Goal: Task Accomplishment & Management: Manage account settings

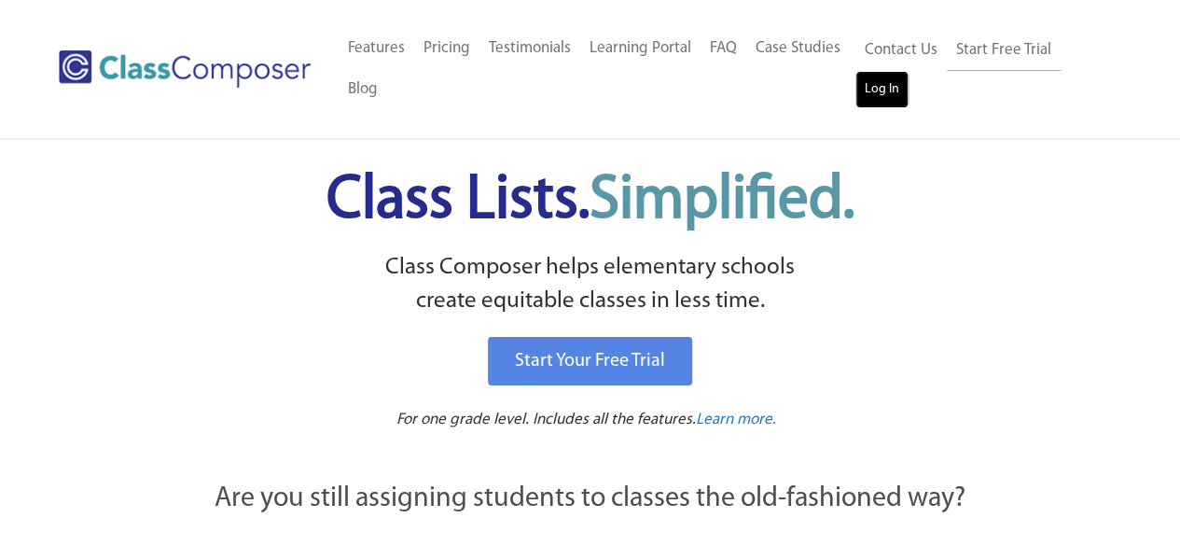
click at [864, 85] on link "Log In" at bounding box center [881, 89] width 53 height 37
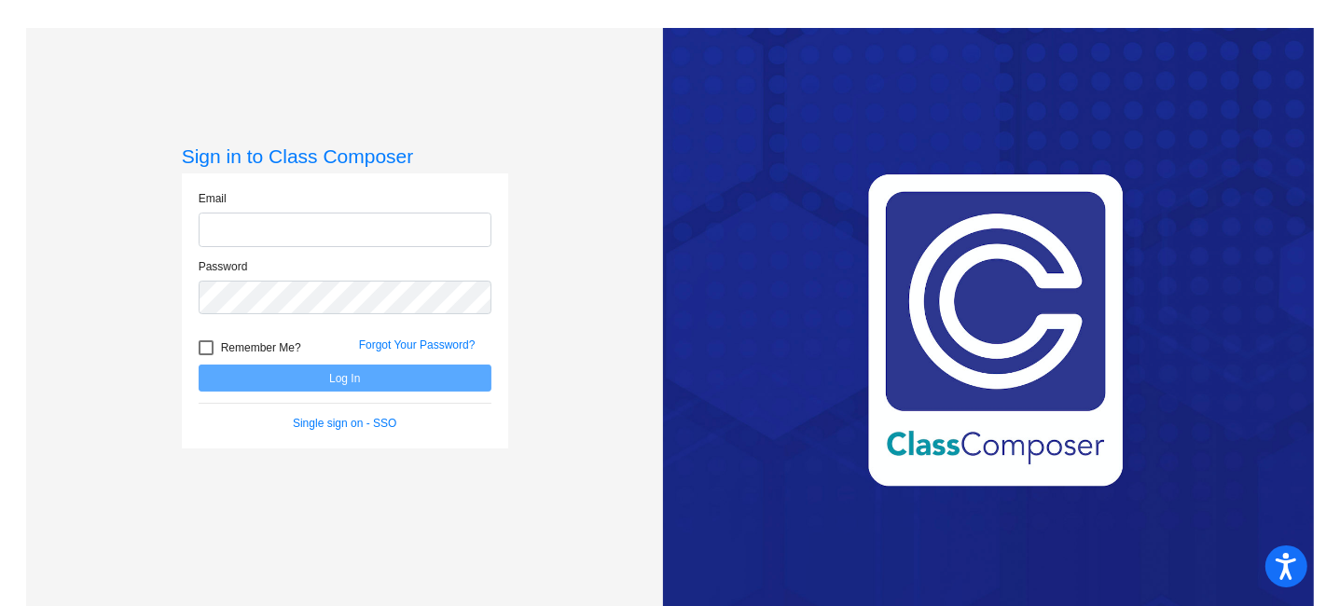
type input "[EMAIL_ADDRESS][PERSON_NAME][DOMAIN_NAME]"
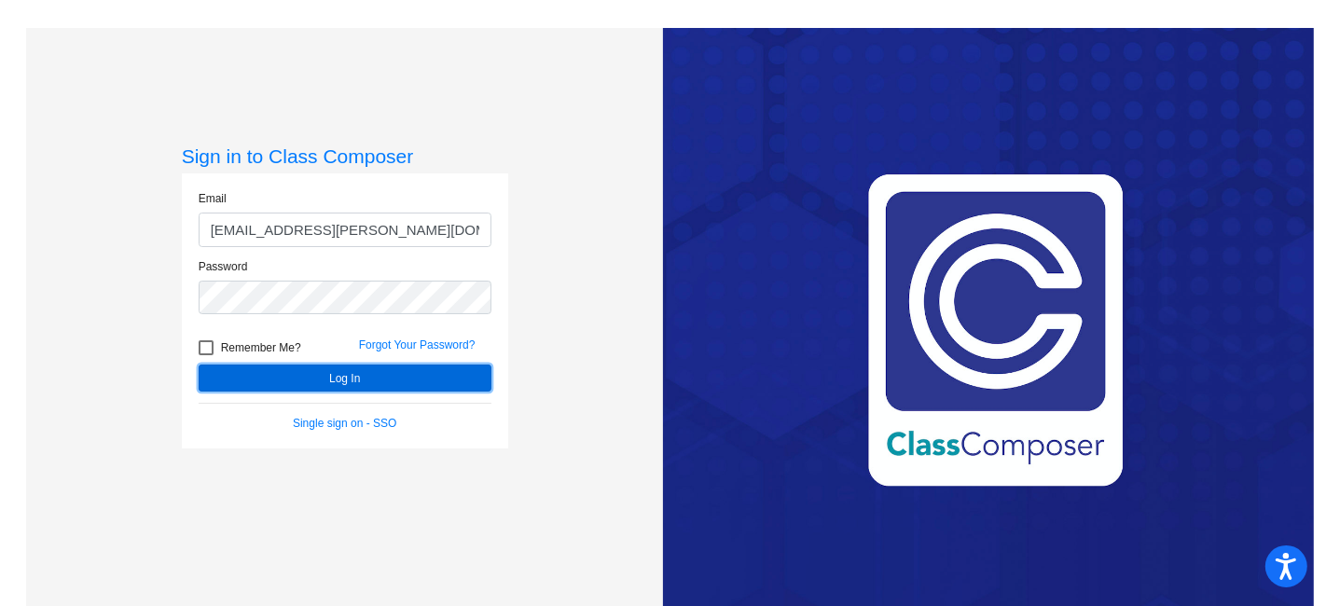
click at [463, 367] on button "Log In" at bounding box center [345, 378] width 293 height 27
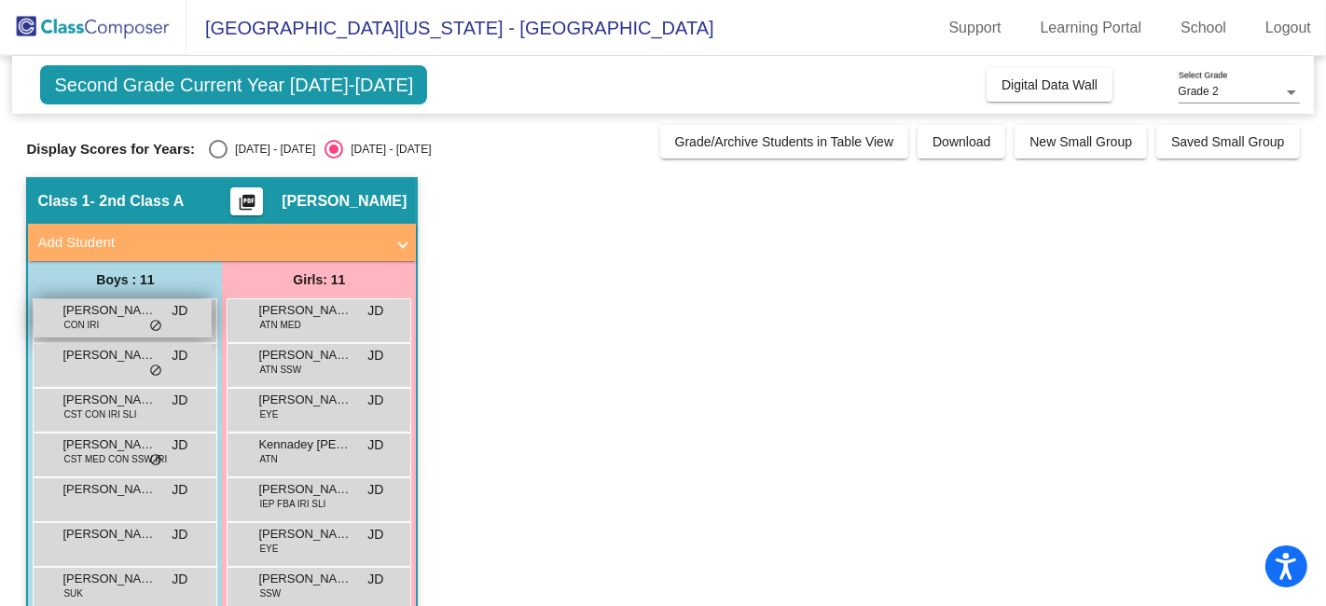
click at [126, 324] on div "[PERSON_NAME] [PERSON_NAME] CON IRI JD lock do_not_disturb_alt" at bounding box center [123, 318] width 178 height 38
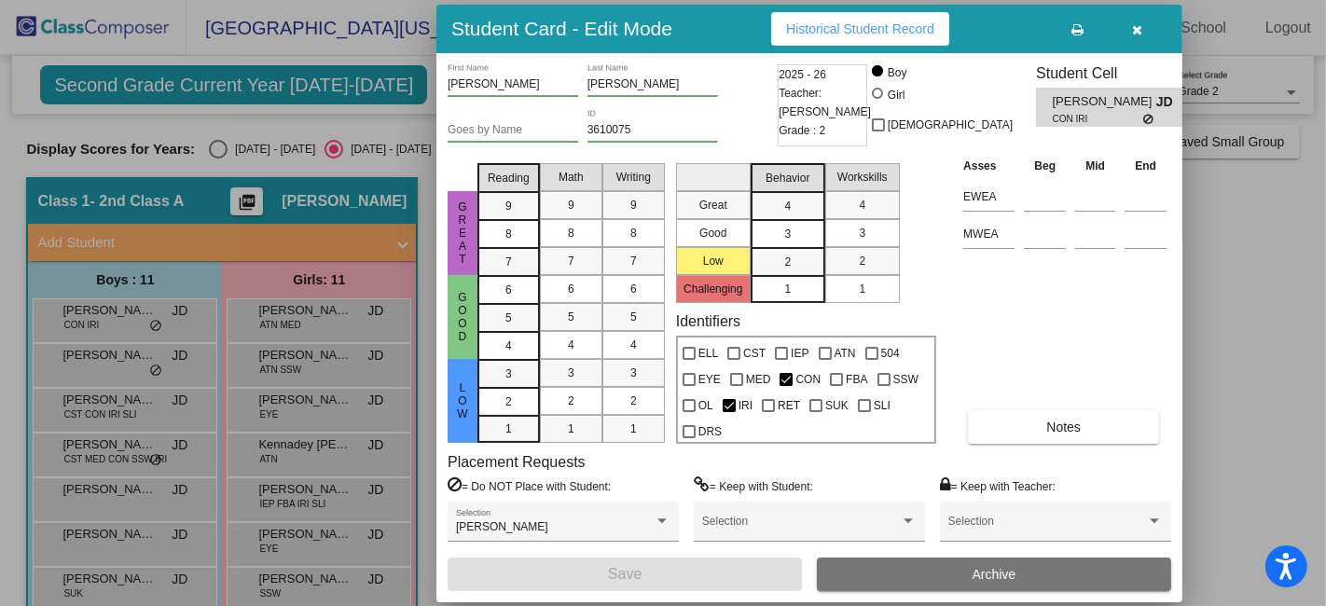
click at [1138, 35] on icon "button" at bounding box center [1138, 29] width 10 height 13
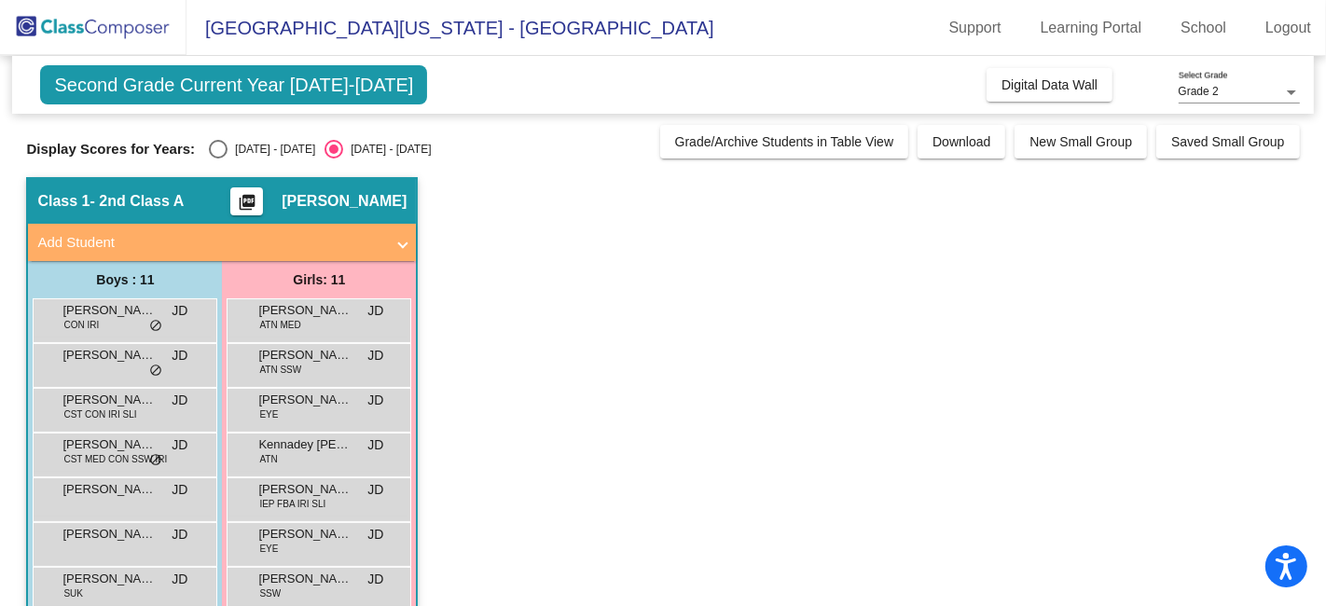
click at [234, 138] on div "Display Scores for Years: [DATE] - [DATE] [DATE] - [DATE] Grade/Archive Student…" at bounding box center [662, 142] width 1273 height 34
click at [234, 150] on div "[DATE] - [DATE]" at bounding box center [272, 149] width 88 height 17
click at [218, 159] on input "[DATE] - [DATE]" at bounding box center [217, 159] width 1 height 1
radio input "true"
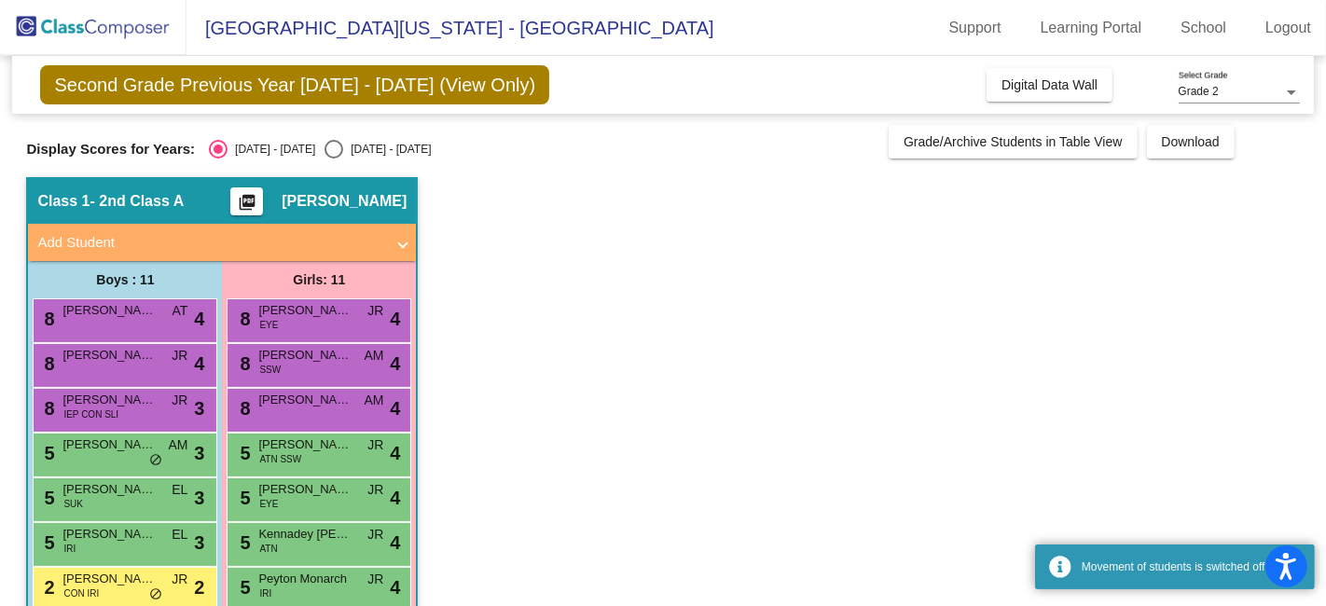
scroll to position [213, 0]
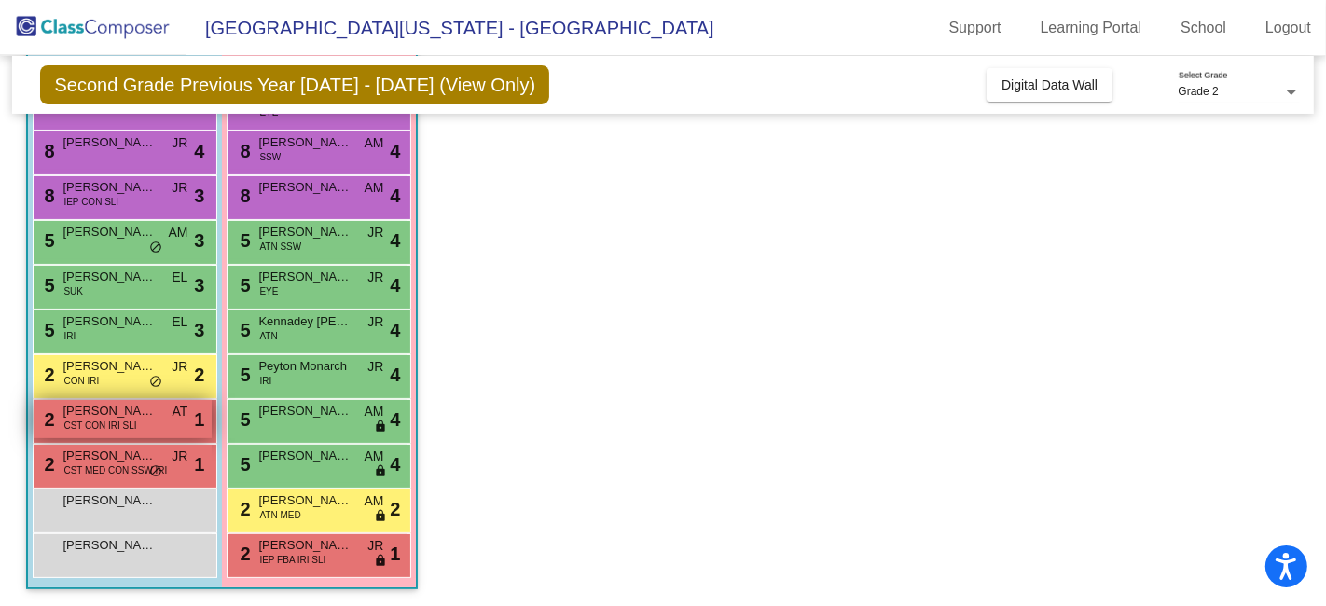
click at [115, 427] on span "CST CON IRI SLI" at bounding box center [99, 426] width 73 height 14
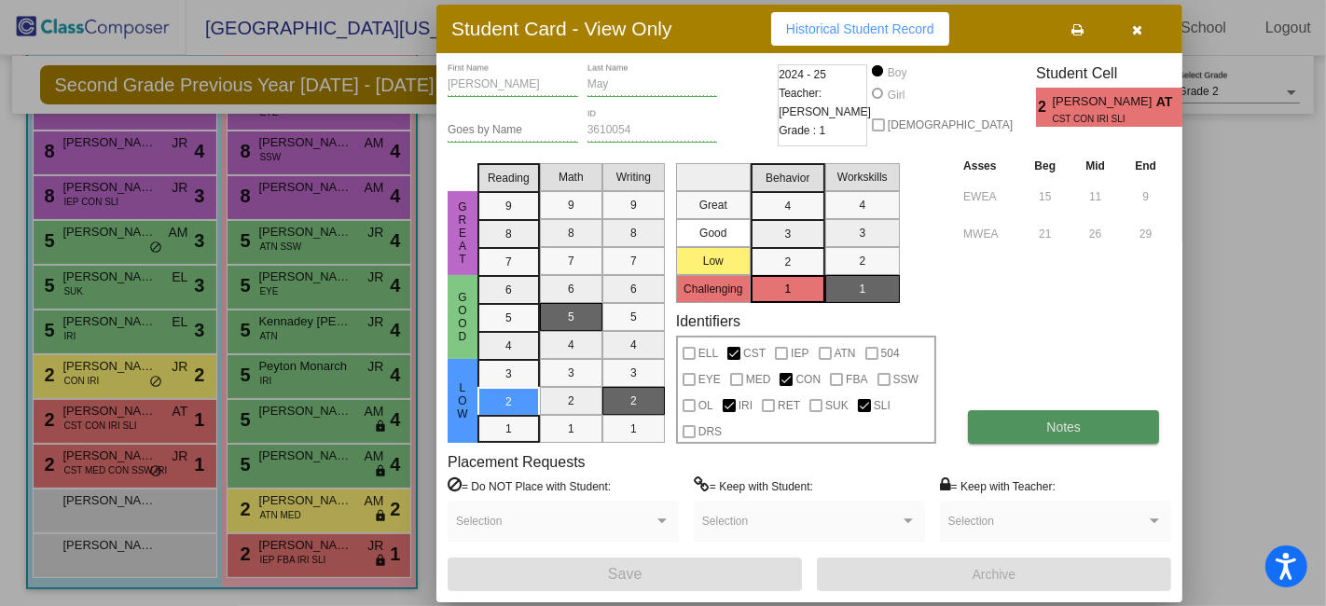
click at [1010, 436] on button "Notes" at bounding box center [1063, 427] width 191 height 34
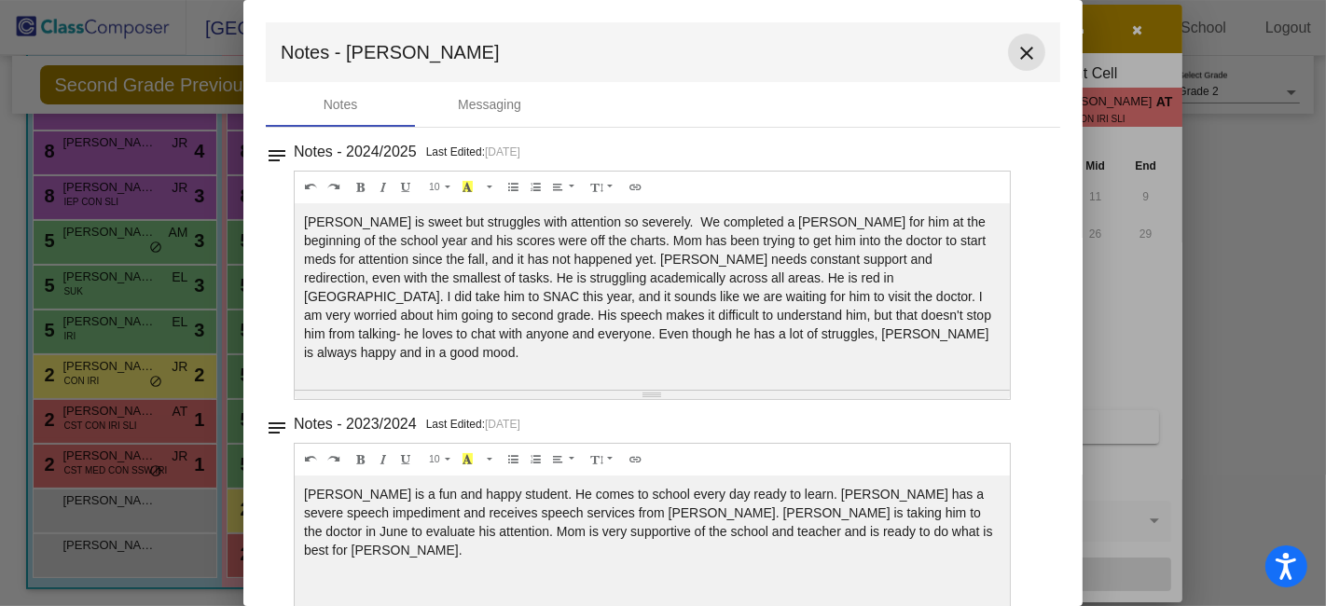
click at [1023, 49] on mat-icon "close" at bounding box center [1027, 53] width 22 height 22
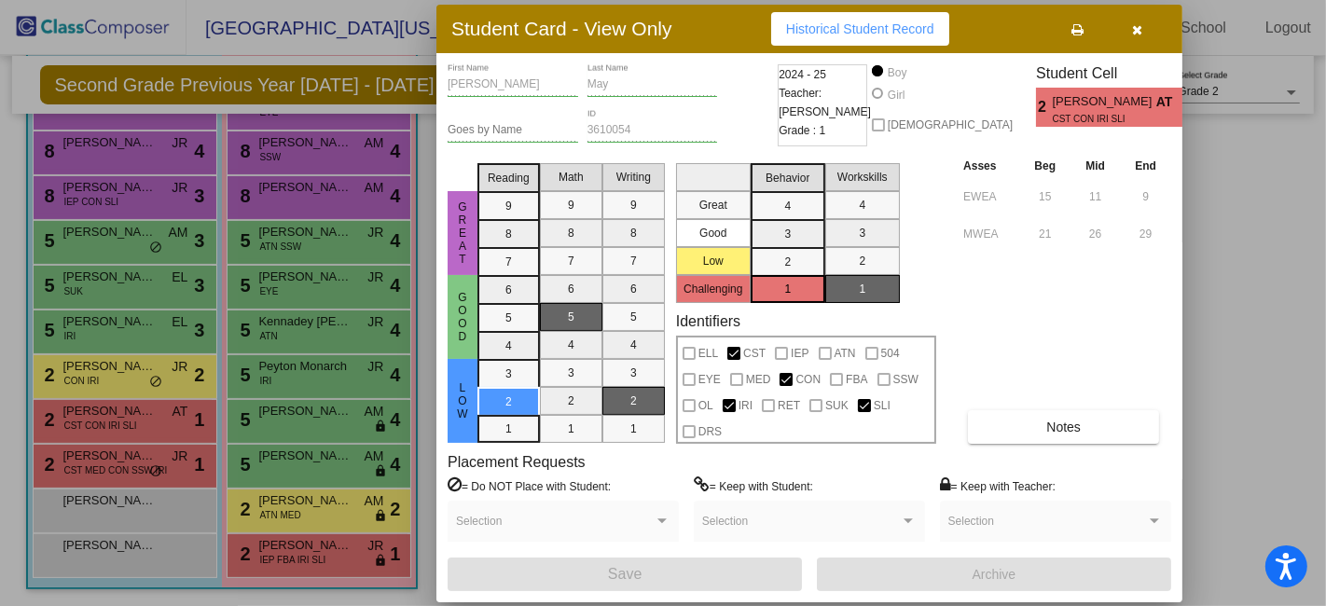
drag, startPoint x: 1138, startPoint y: 30, endPoint x: 1124, endPoint y: 40, distance: 17.3
click at [1138, 30] on icon "button" at bounding box center [1138, 29] width 10 height 13
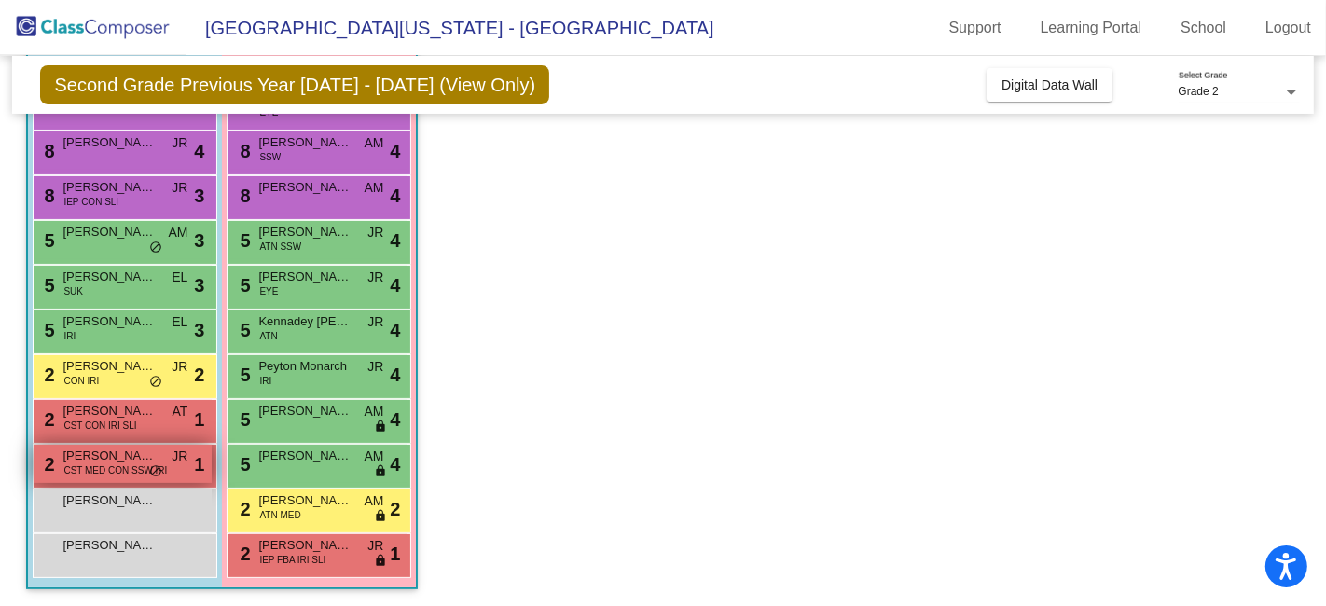
click at [107, 469] on span "CST MED CON SSW IRI" at bounding box center [115, 471] width 104 height 14
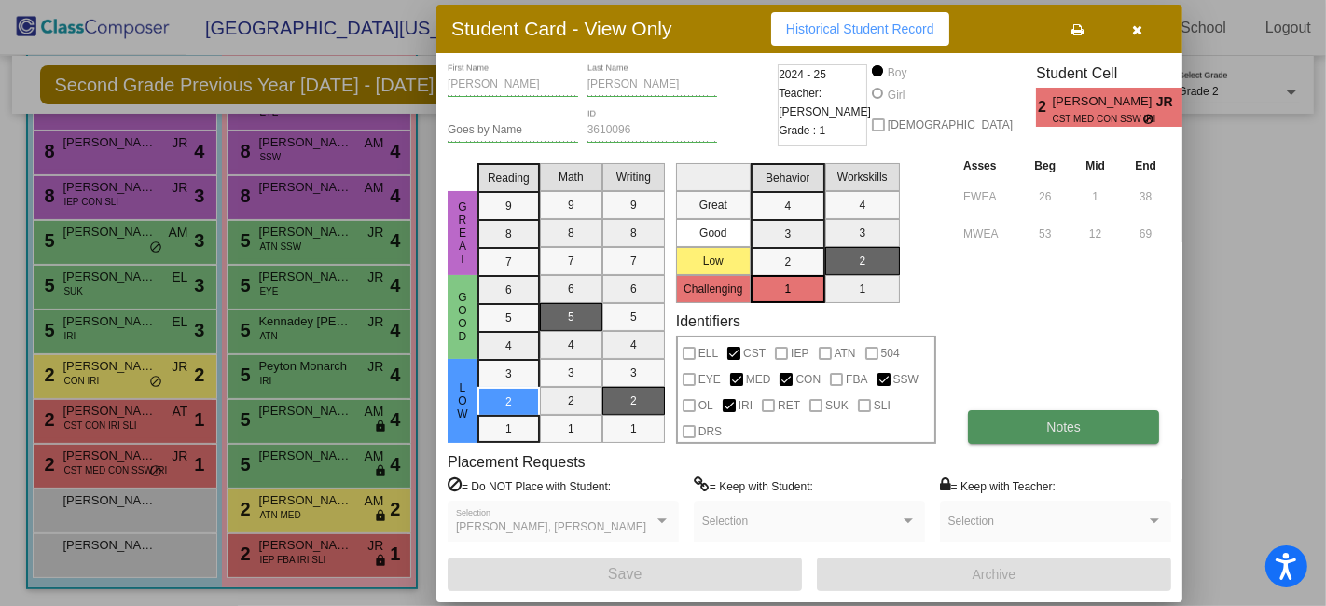
click at [972, 434] on button "Notes" at bounding box center [1063, 427] width 191 height 34
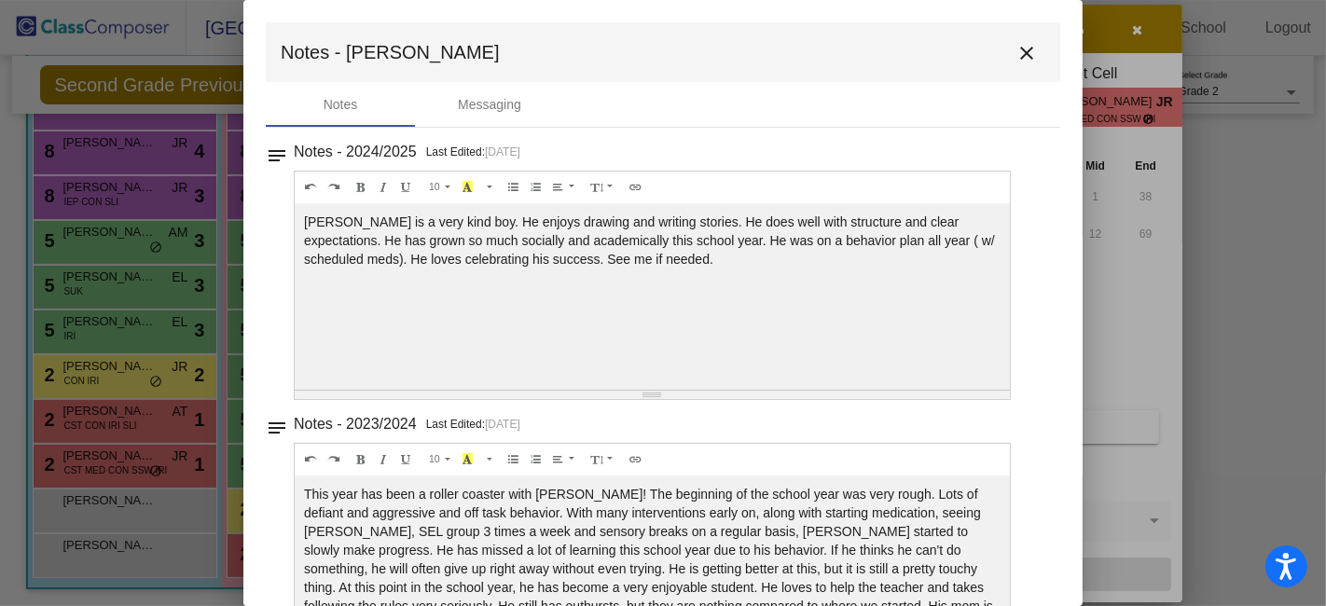
click at [1016, 54] on mat-icon "close" at bounding box center [1027, 53] width 22 height 22
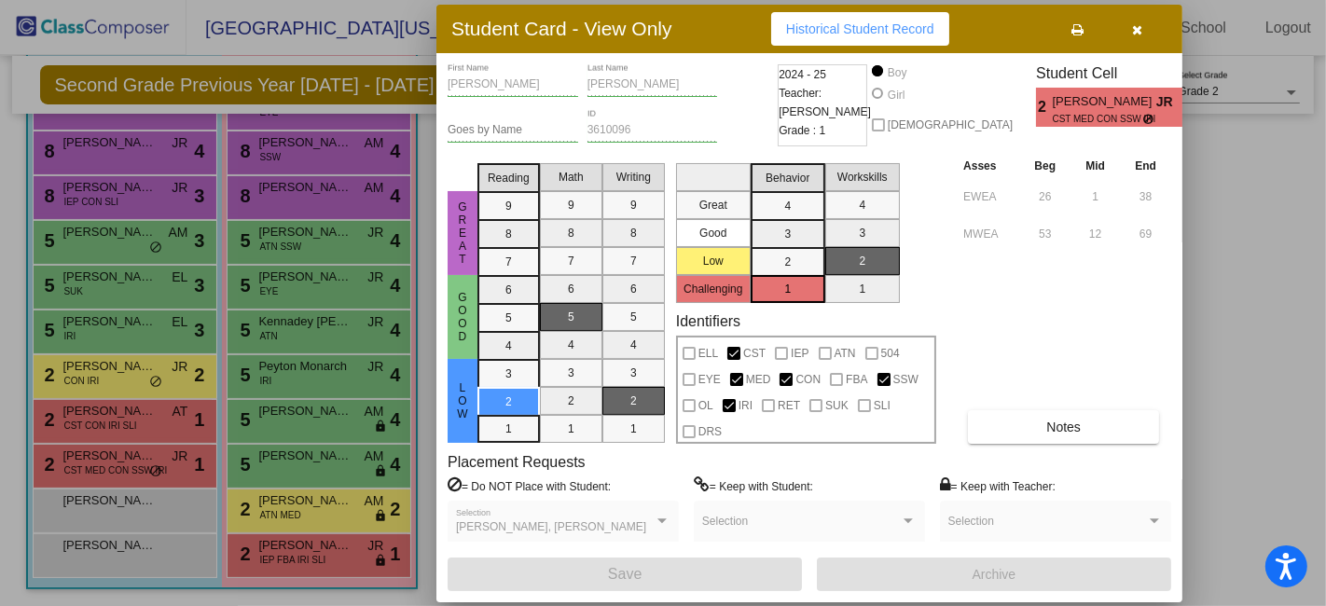
click at [1139, 30] on icon "button" at bounding box center [1138, 29] width 10 height 13
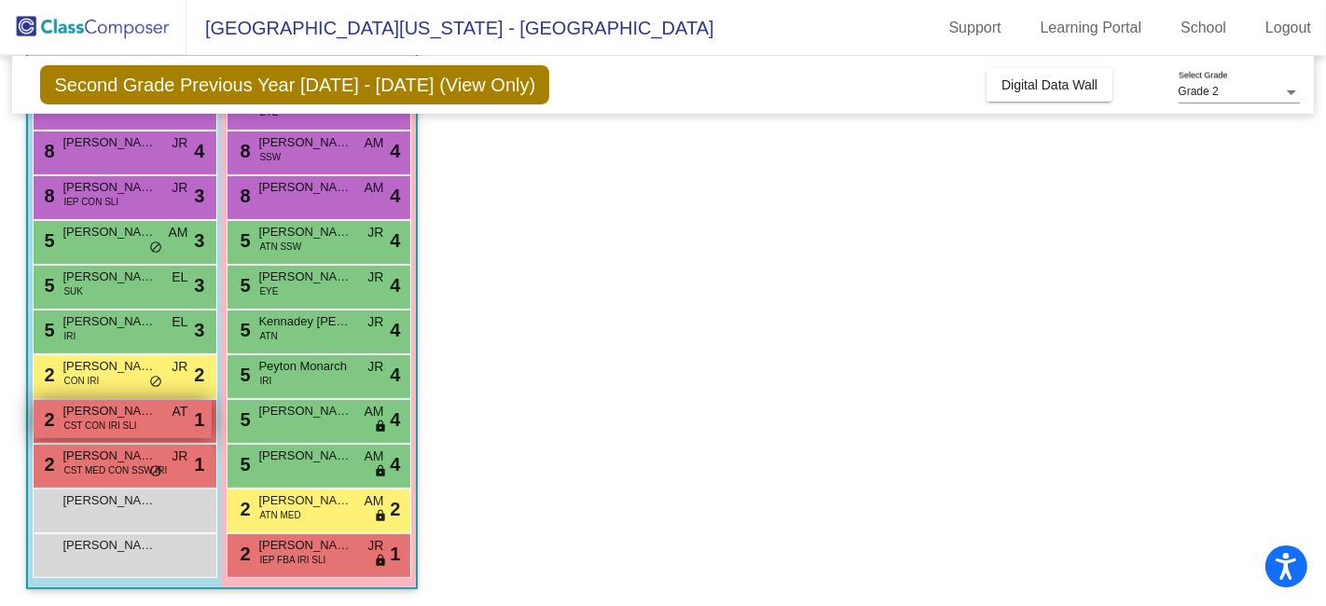
click at [119, 419] on span "CST CON IRI SLI" at bounding box center [99, 426] width 73 height 14
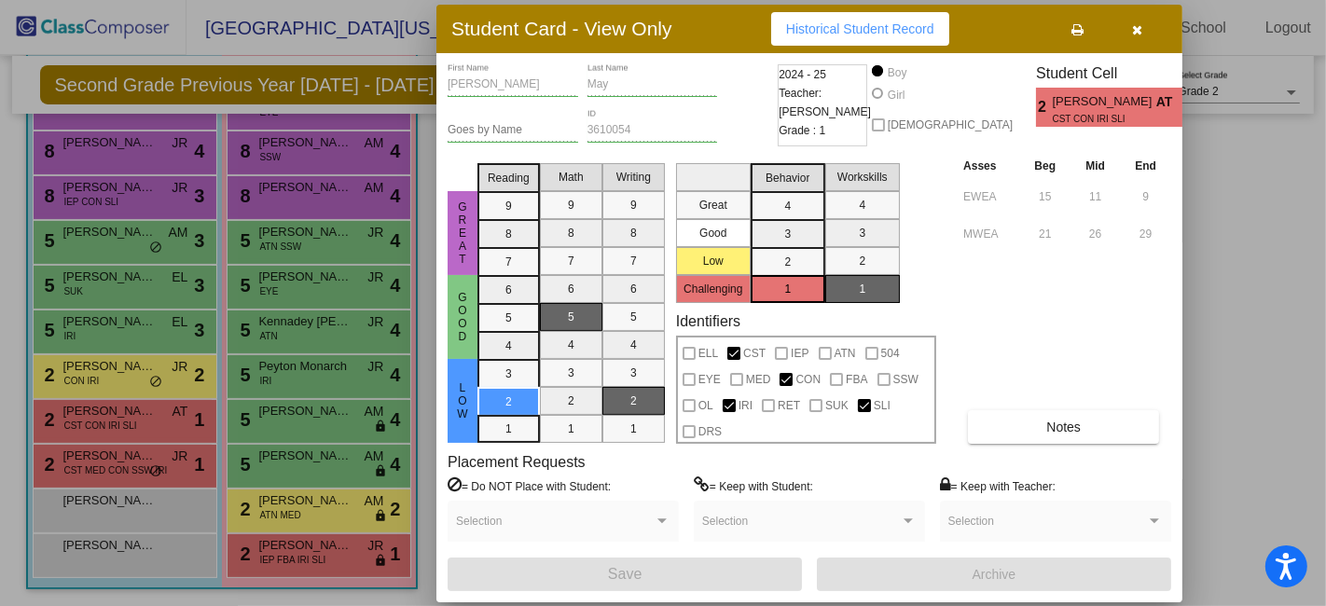
click at [1138, 28] on icon "button" at bounding box center [1138, 29] width 10 height 13
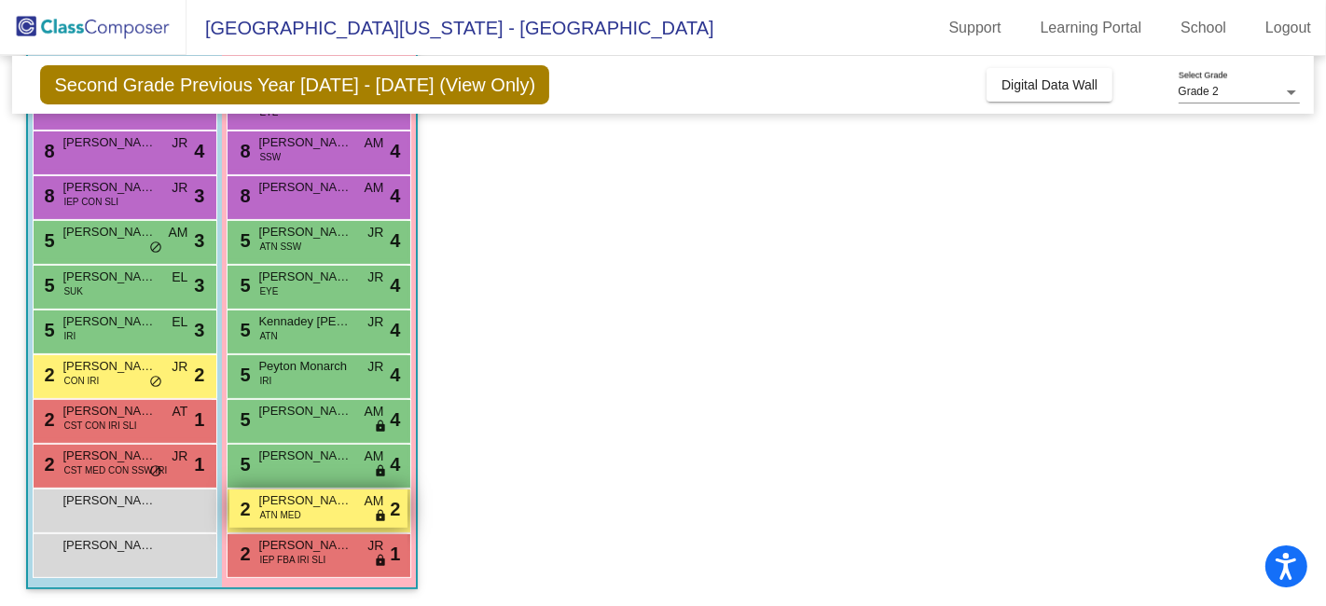
click at [302, 506] on span "[PERSON_NAME]" at bounding box center [304, 501] width 93 height 19
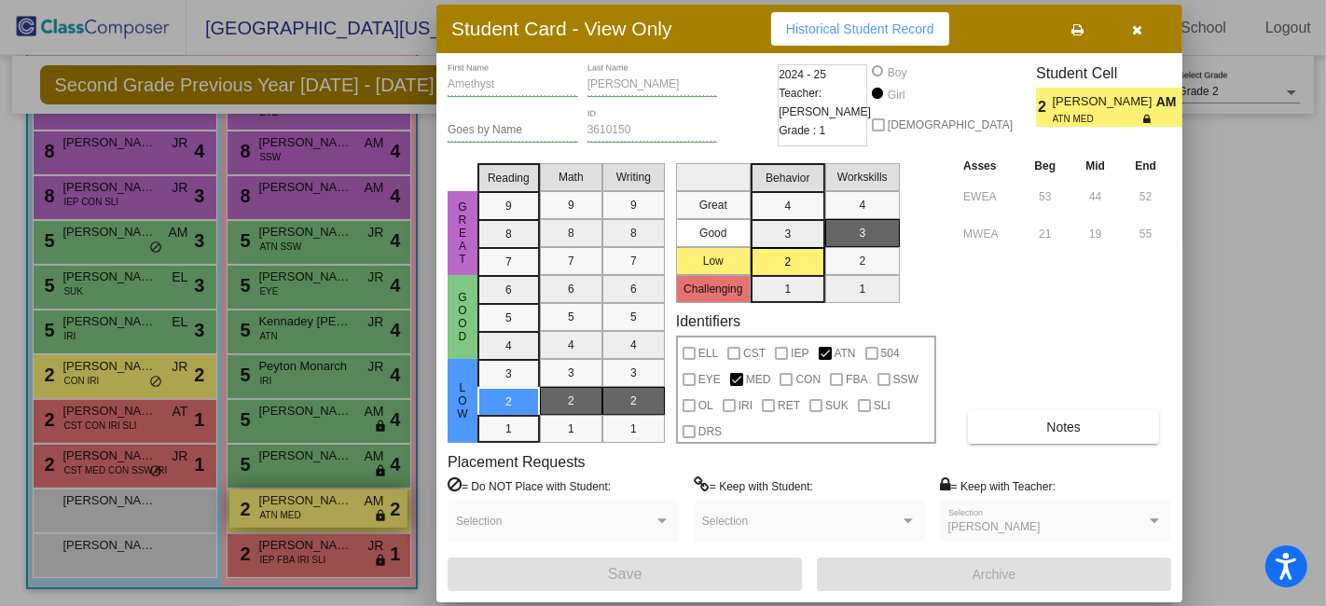
click at [302, 506] on div at bounding box center [663, 303] width 1326 height 606
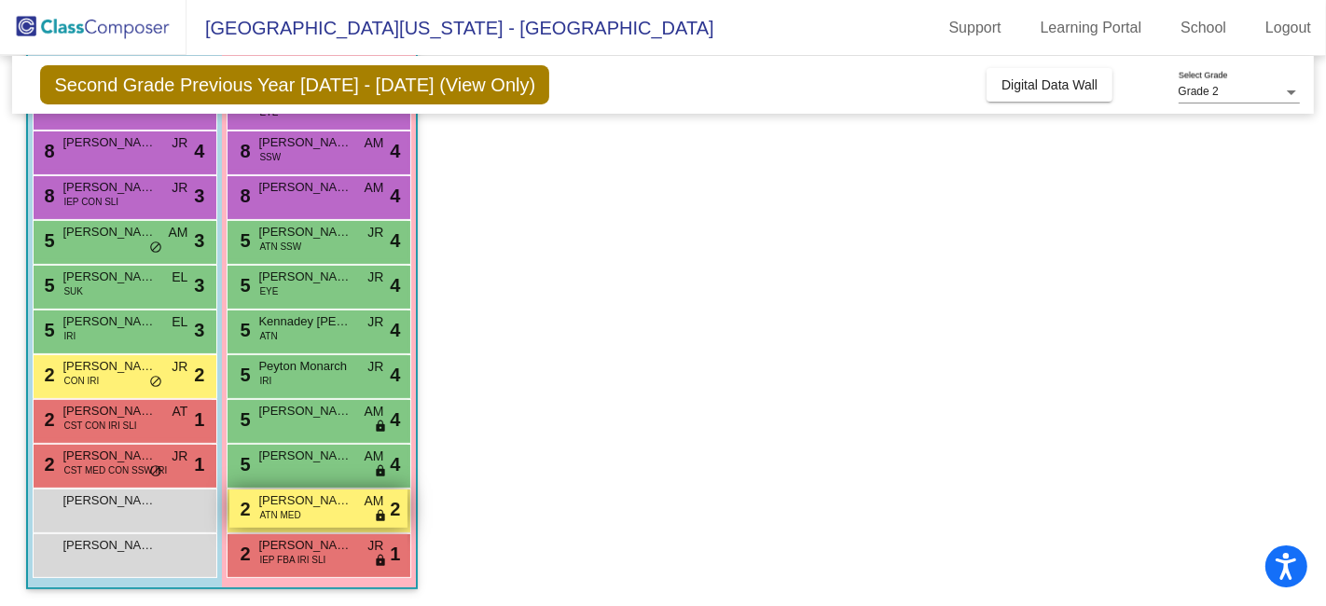
click at [331, 507] on span "[PERSON_NAME]" at bounding box center [304, 501] width 93 height 19
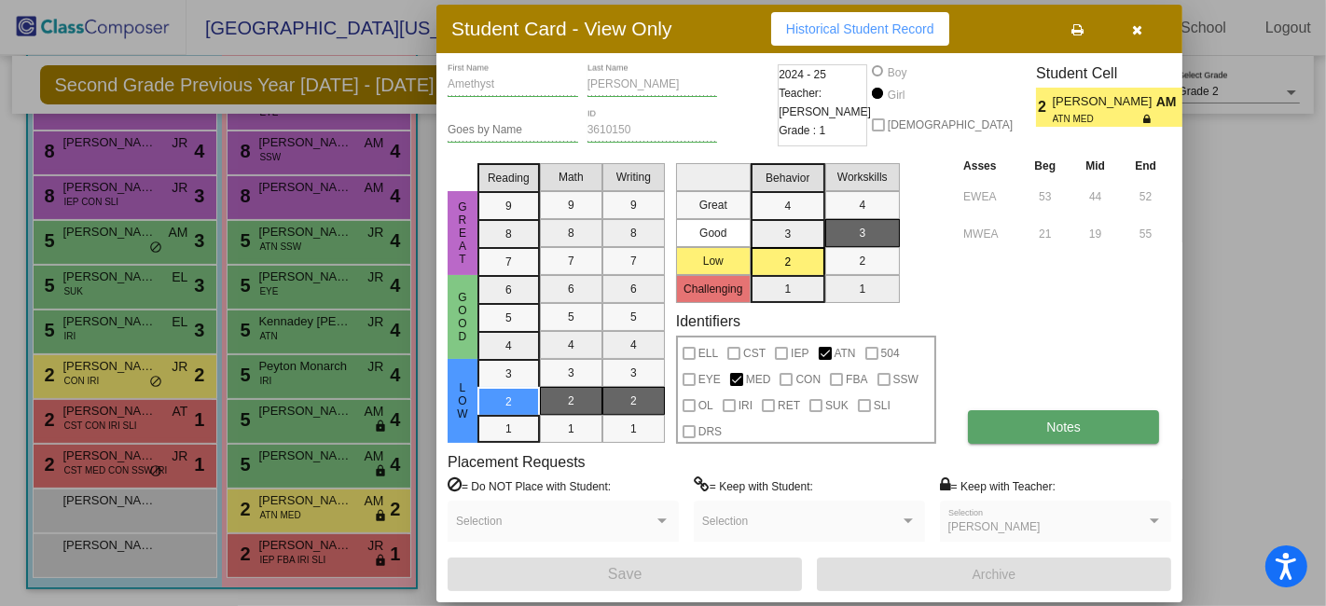
click at [1018, 432] on button "Notes" at bounding box center [1063, 427] width 191 height 34
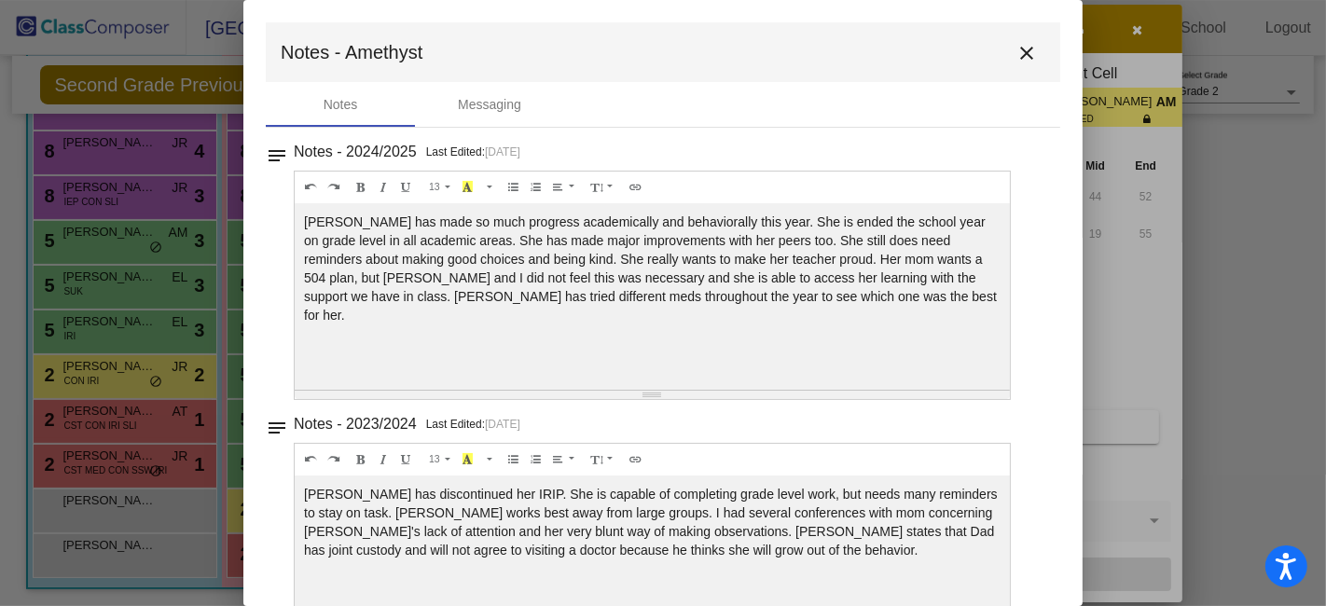
click at [1018, 48] on mat-icon "close" at bounding box center [1027, 53] width 22 height 22
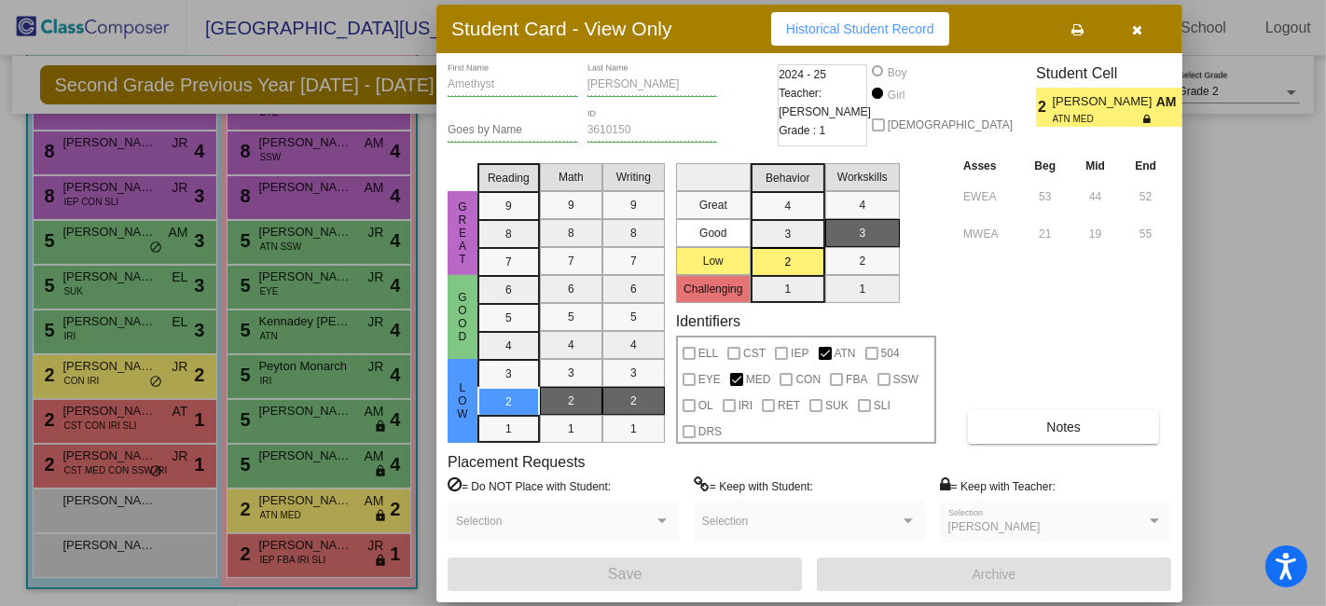
click at [1142, 27] on icon "button" at bounding box center [1138, 29] width 10 height 13
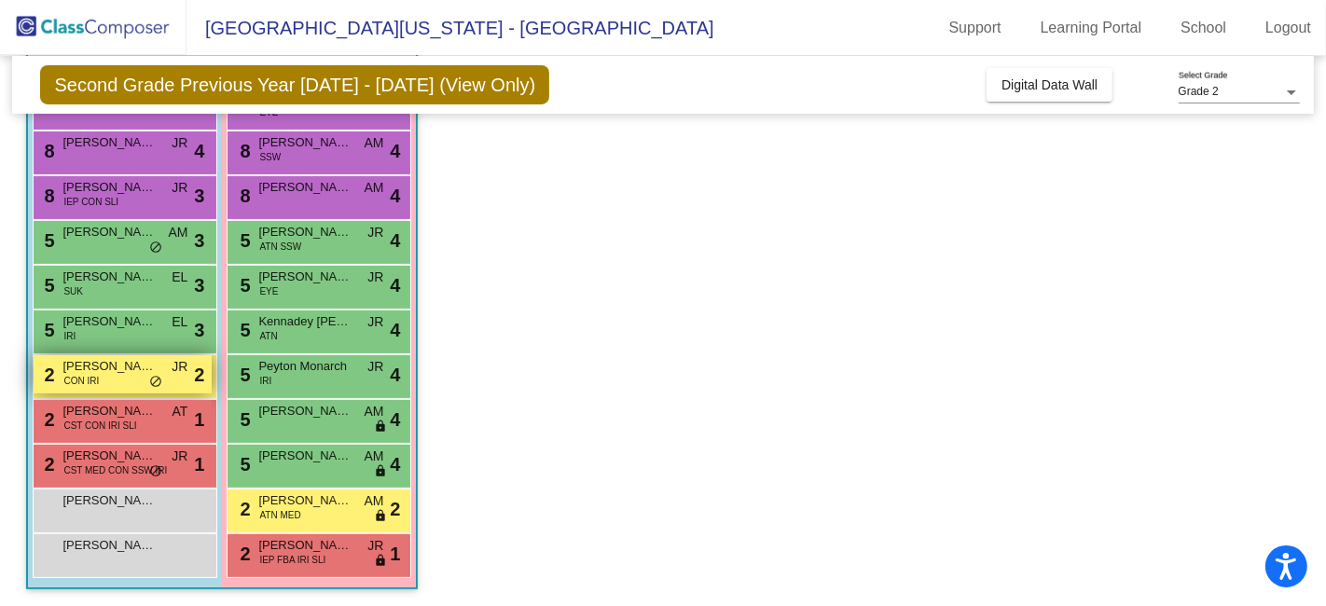
click at [104, 369] on span "[PERSON_NAME] [PERSON_NAME]" at bounding box center [108, 366] width 93 height 19
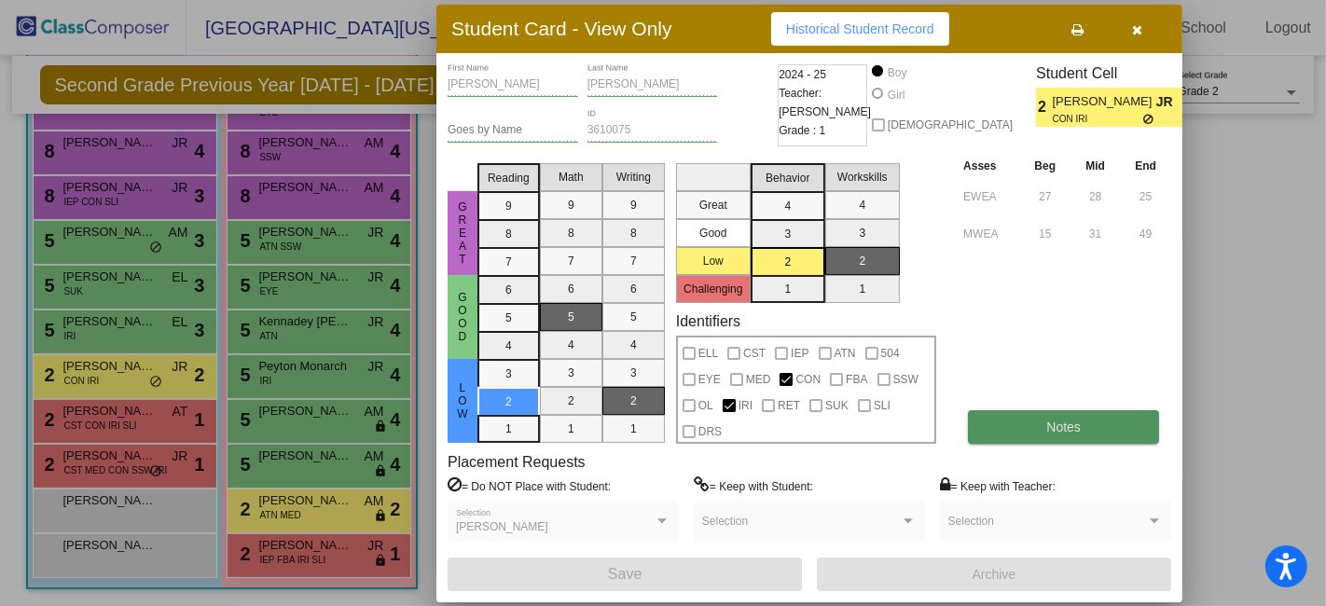
click at [1103, 423] on button "Notes" at bounding box center [1063, 427] width 191 height 34
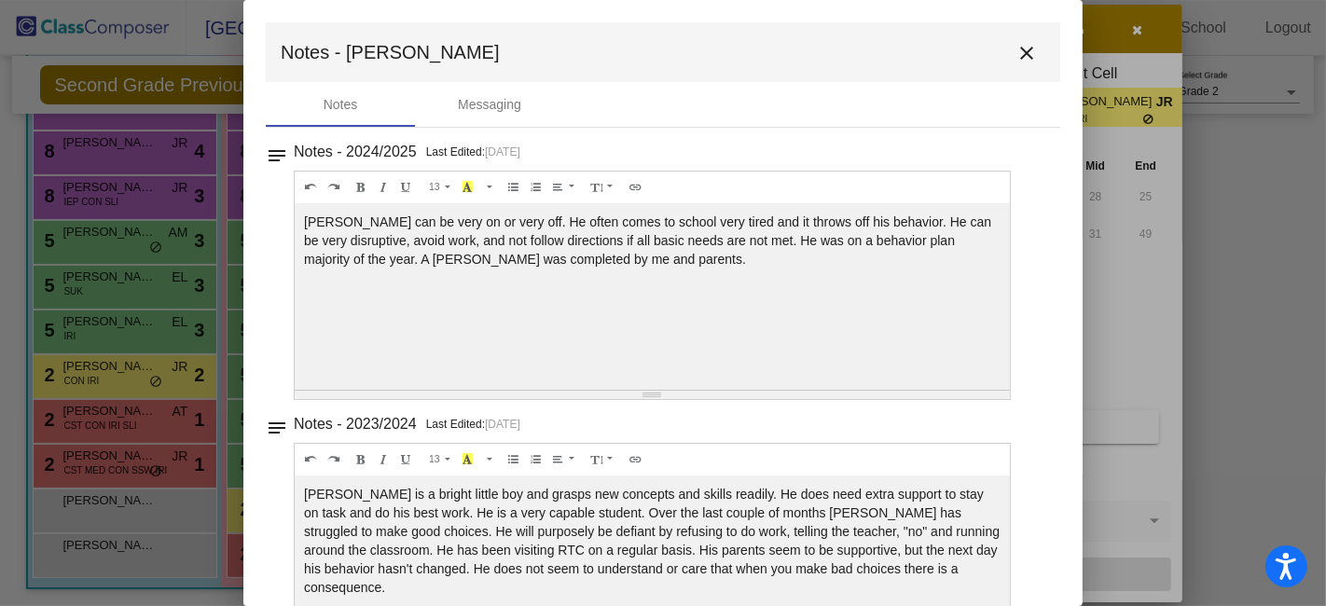
click at [1016, 47] on mat-icon "close" at bounding box center [1027, 53] width 22 height 22
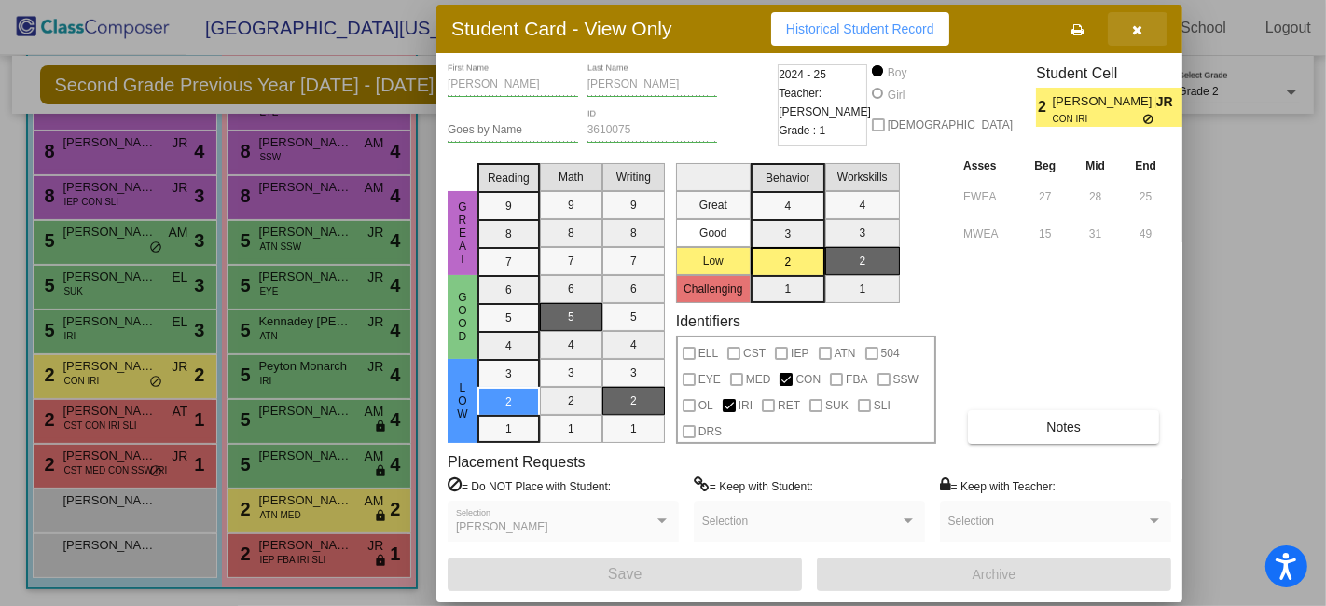
click at [1139, 32] on icon "button" at bounding box center [1138, 29] width 10 height 13
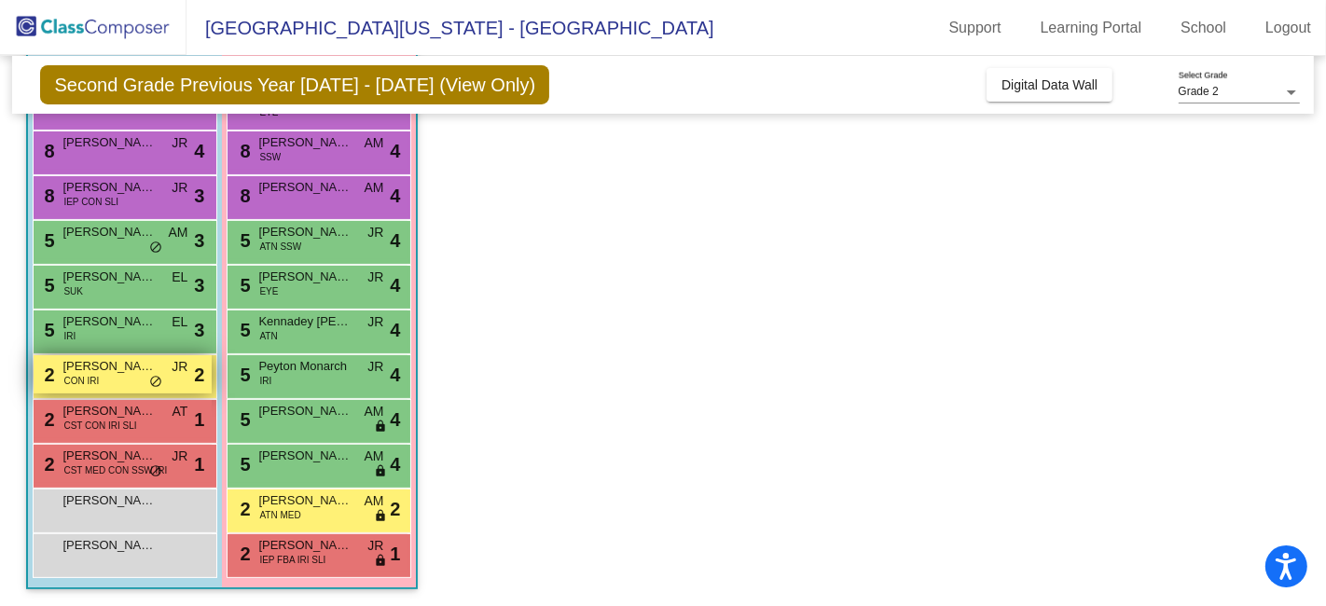
click at [131, 371] on span "[PERSON_NAME] [PERSON_NAME]" at bounding box center [108, 366] width 93 height 19
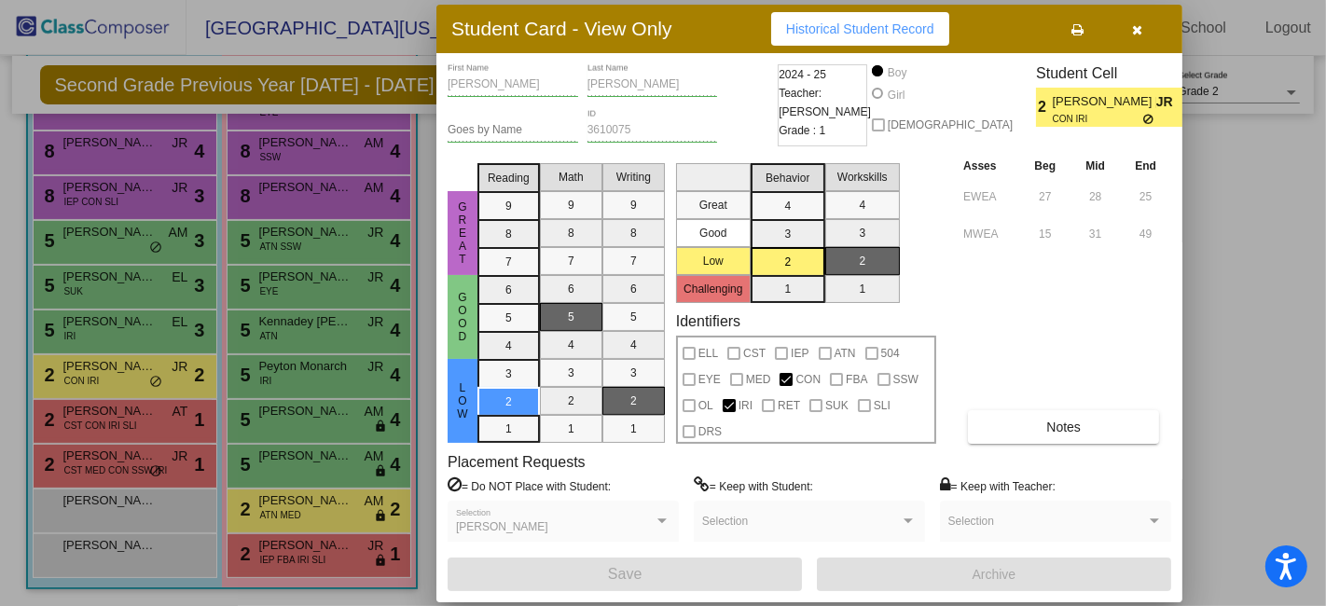
click at [1143, 31] on button "button" at bounding box center [1138, 29] width 60 height 34
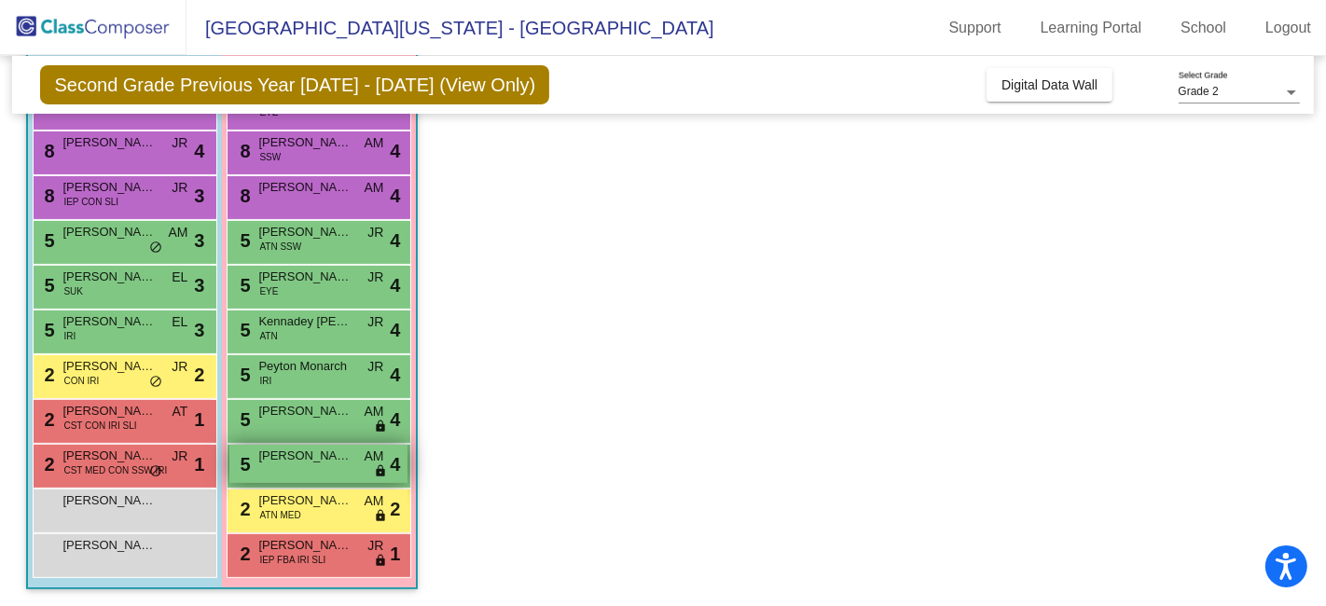
click at [346, 460] on span "[PERSON_NAME]" at bounding box center [304, 456] width 93 height 19
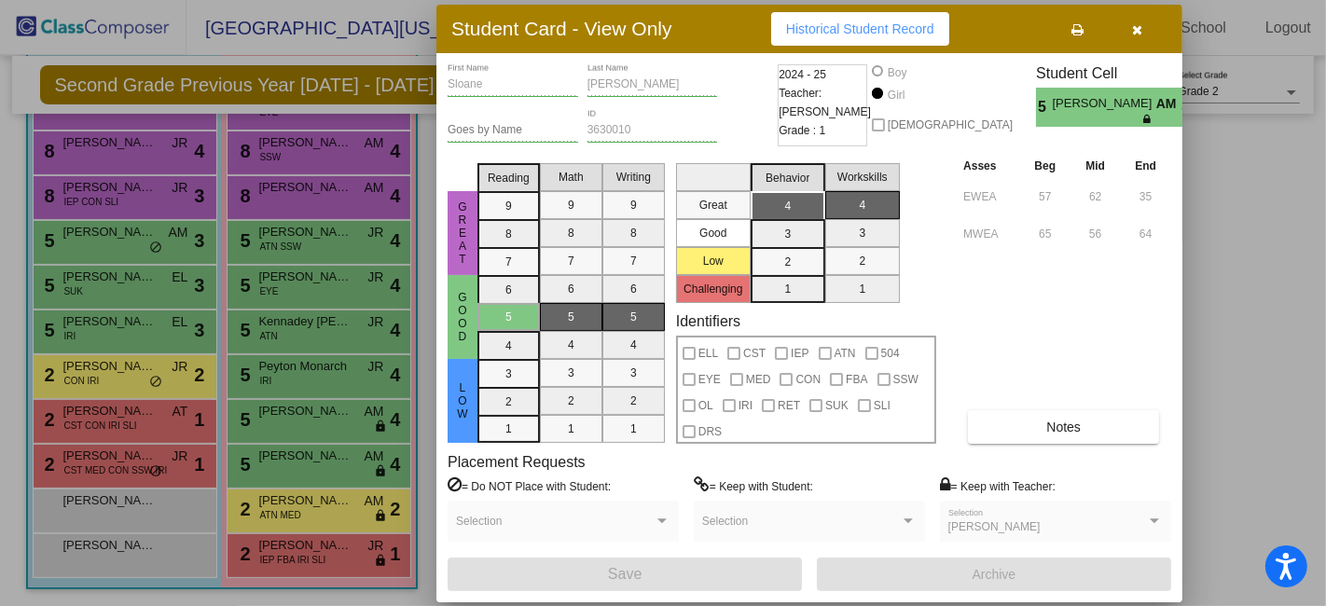
click at [1141, 25] on icon "button" at bounding box center [1138, 29] width 10 height 13
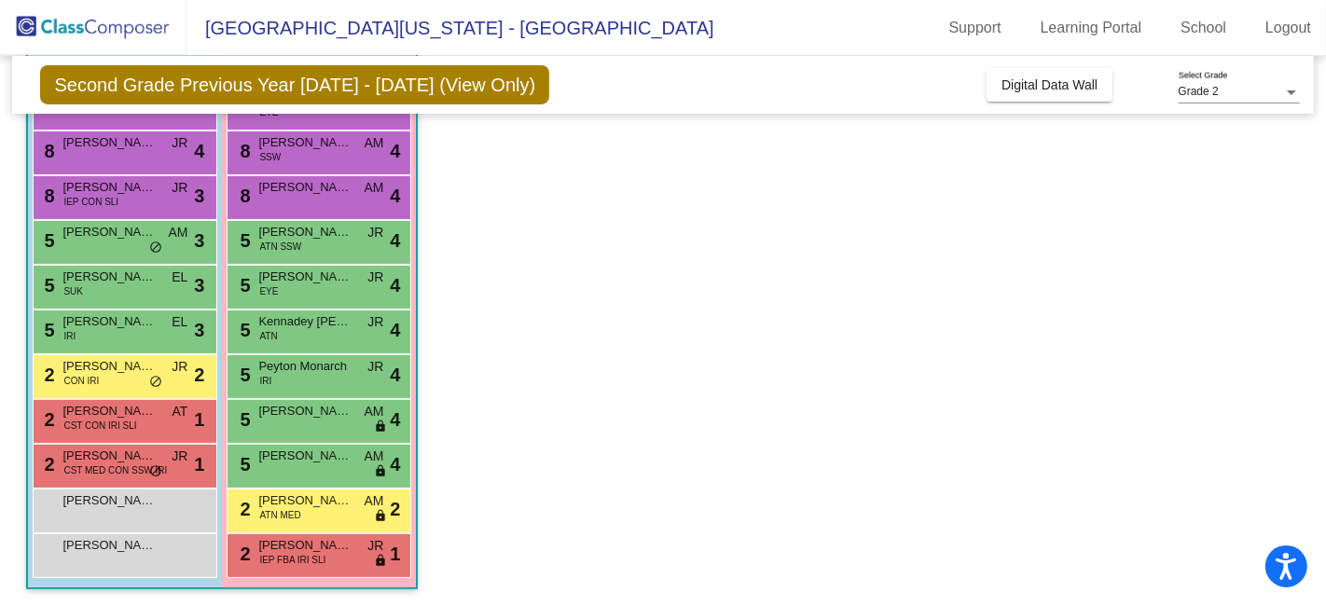
scroll to position [109, 0]
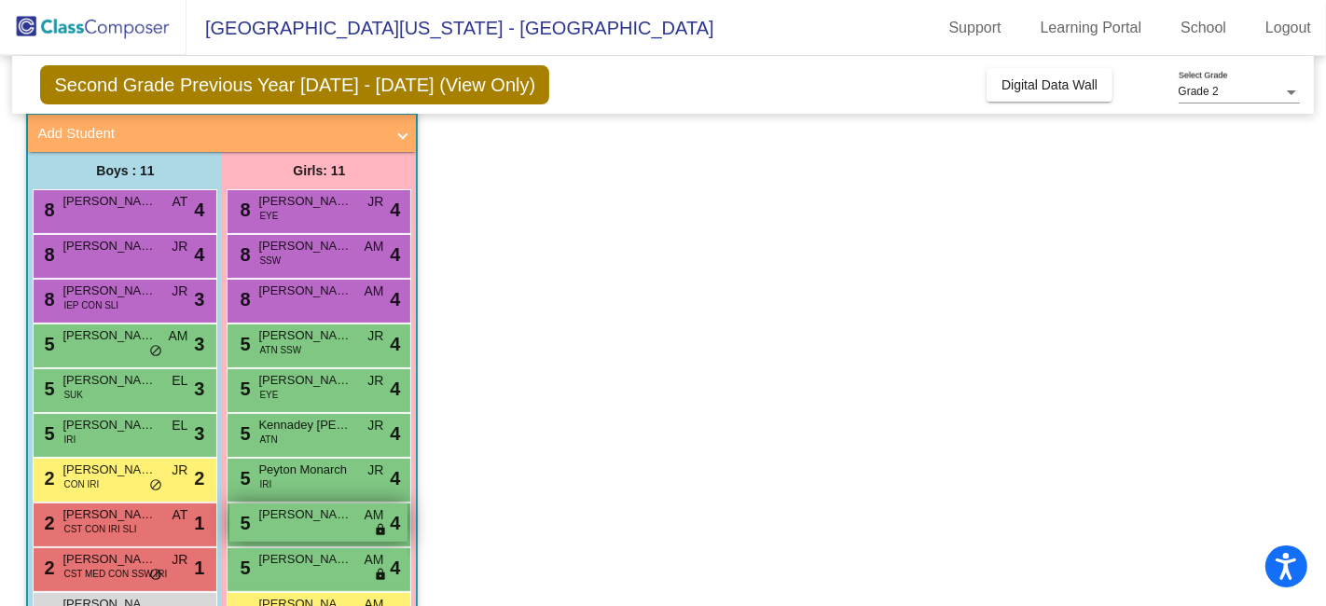
click at [346, 512] on span "[PERSON_NAME]" at bounding box center [304, 515] width 93 height 19
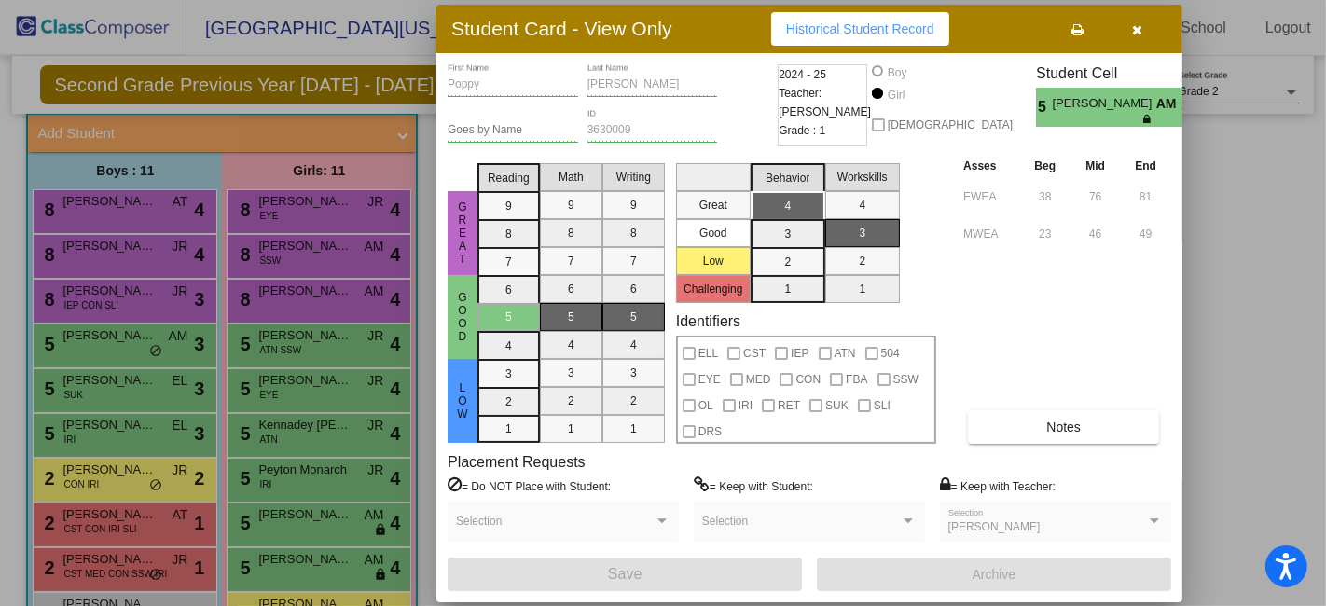
click at [1135, 23] on icon "button" at bounding box center [1138, 29] width 10 height 13
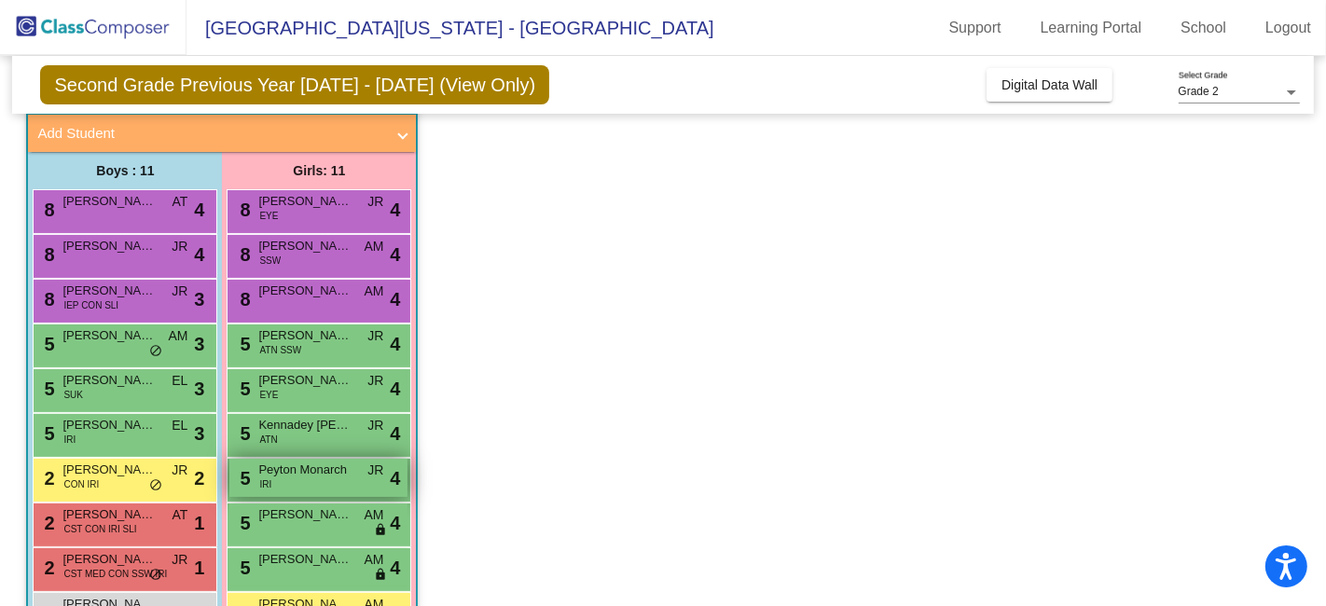
click at [334, 482] on div "5 Peyton Monarch IRI JR lock do_not_disturb_alt 4" at bounding box center [318, 478] width 178 height 38
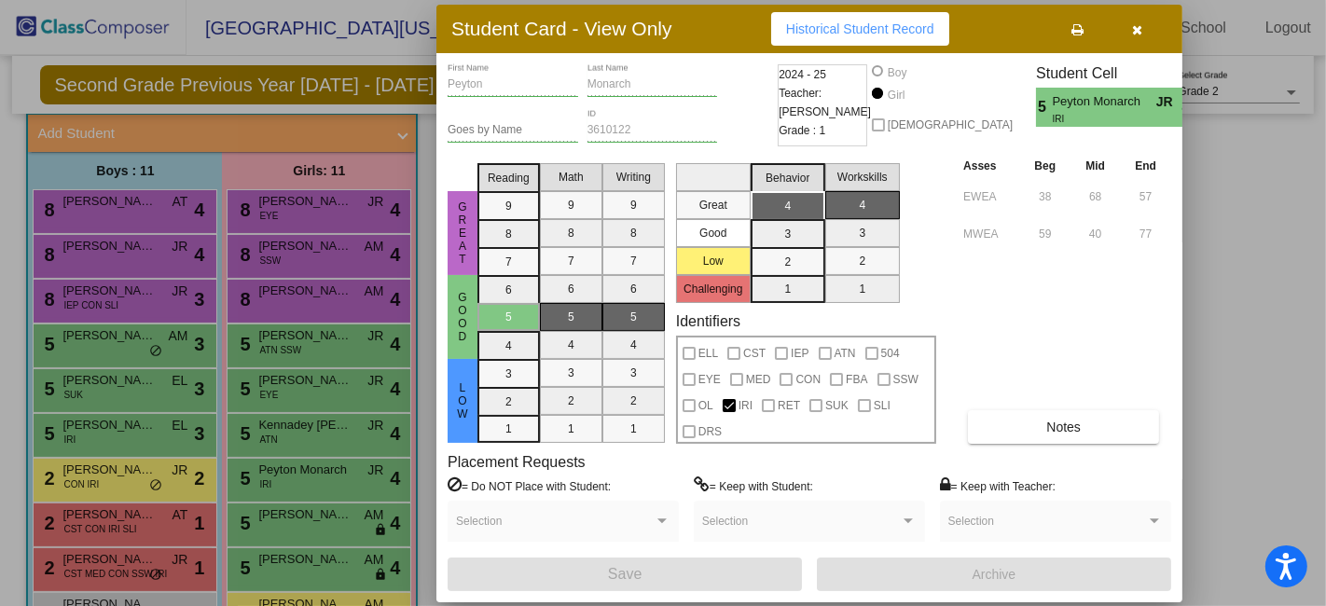
click at [1129, 30] on button "button" at bounding box center [1138, 29] width 60 height 34
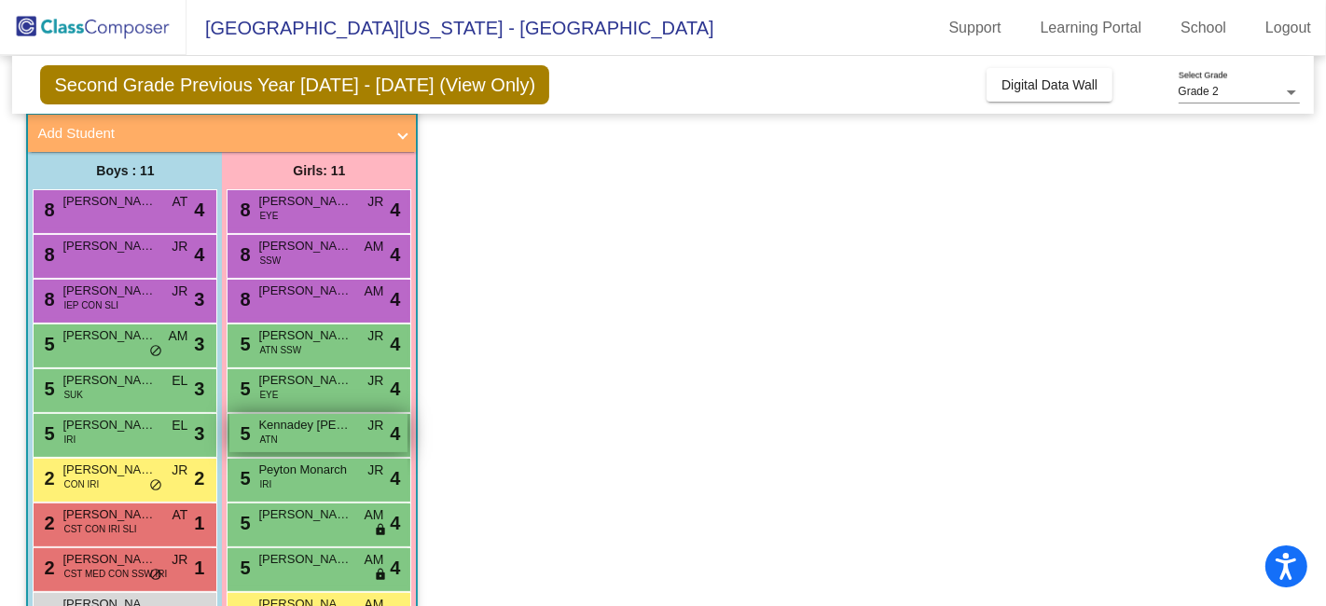
click at [310, 426] on span "Kennadey [PERSON_NAME]" at bounding box center [304, 425] width 93 height 19
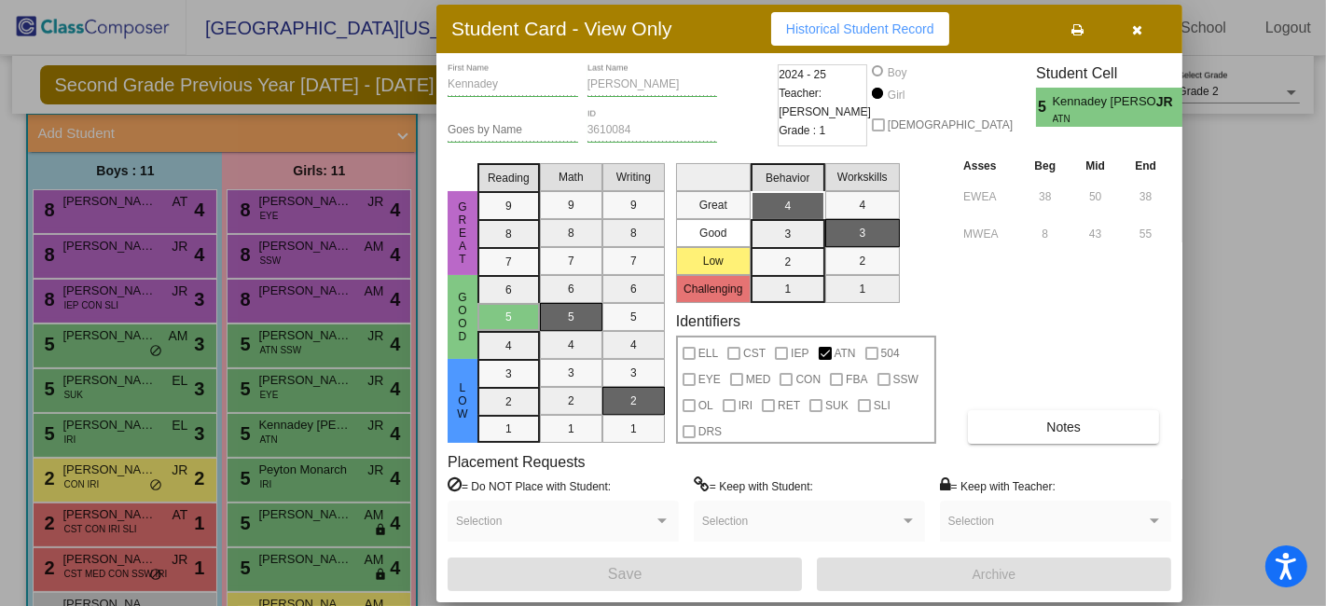
click at [1140, 24] on icon "button" at bounding box center [1138, 29] width 10 height 13
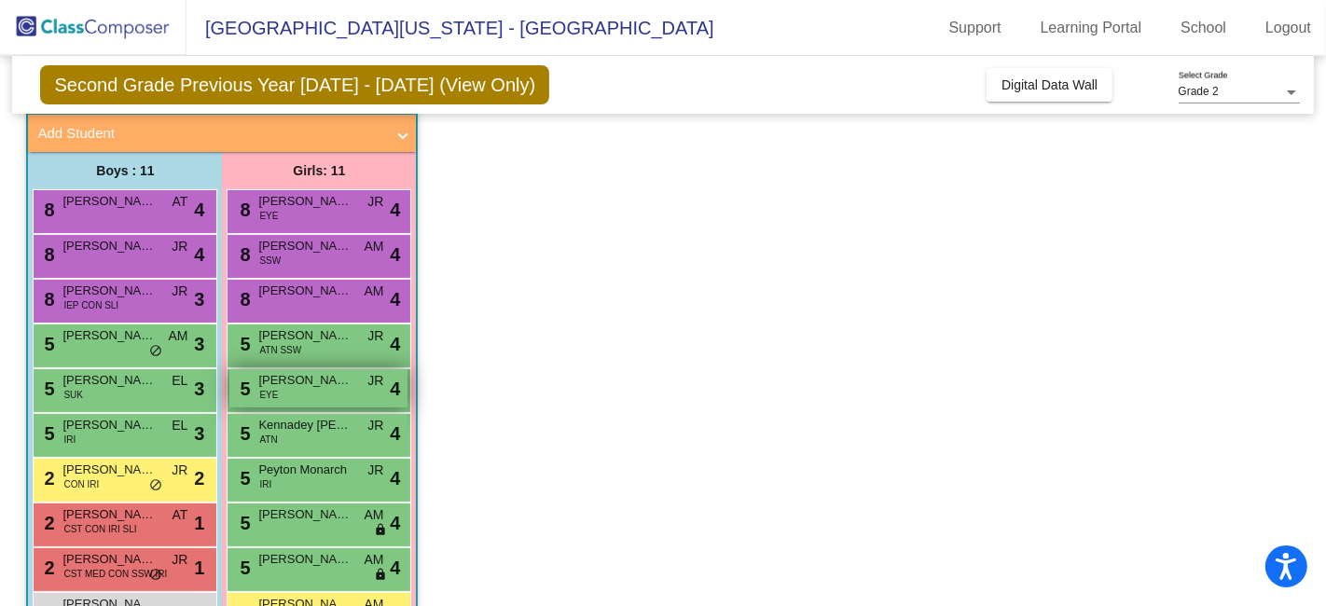
click at [325, 382] on span "[PERSON_NAME]" at bounding box center [304, 380] width 93 height 19
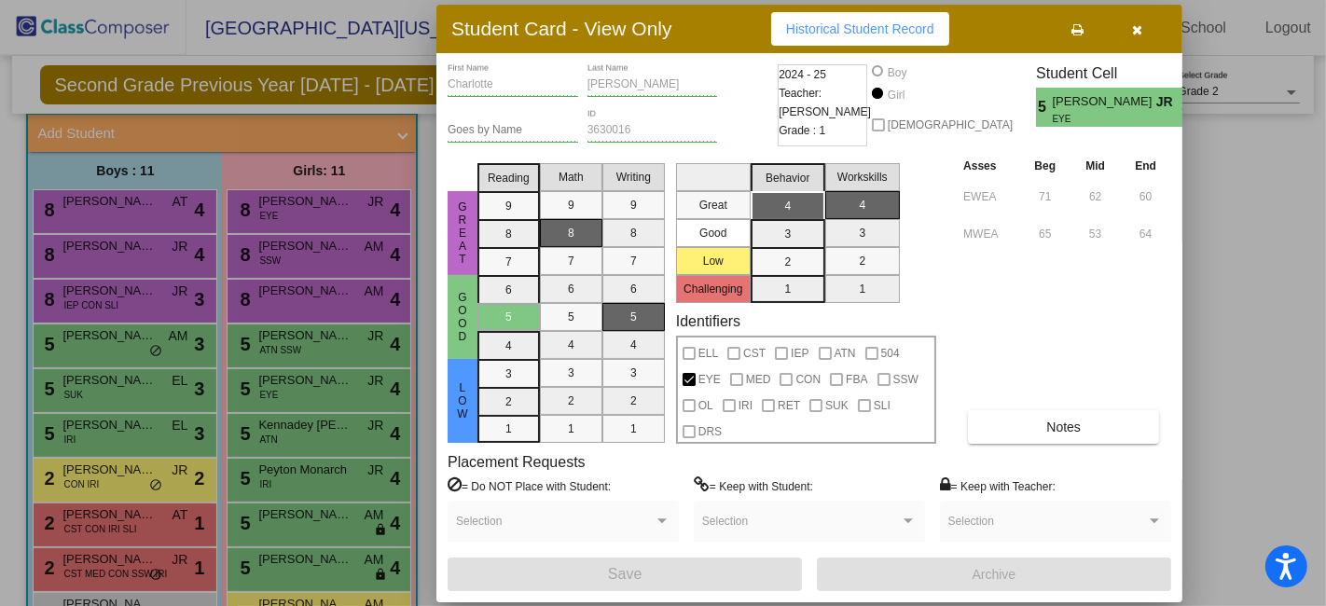
click at [1128, 24] on button "button" at bounding box center [1138, 29] width 60 height 34
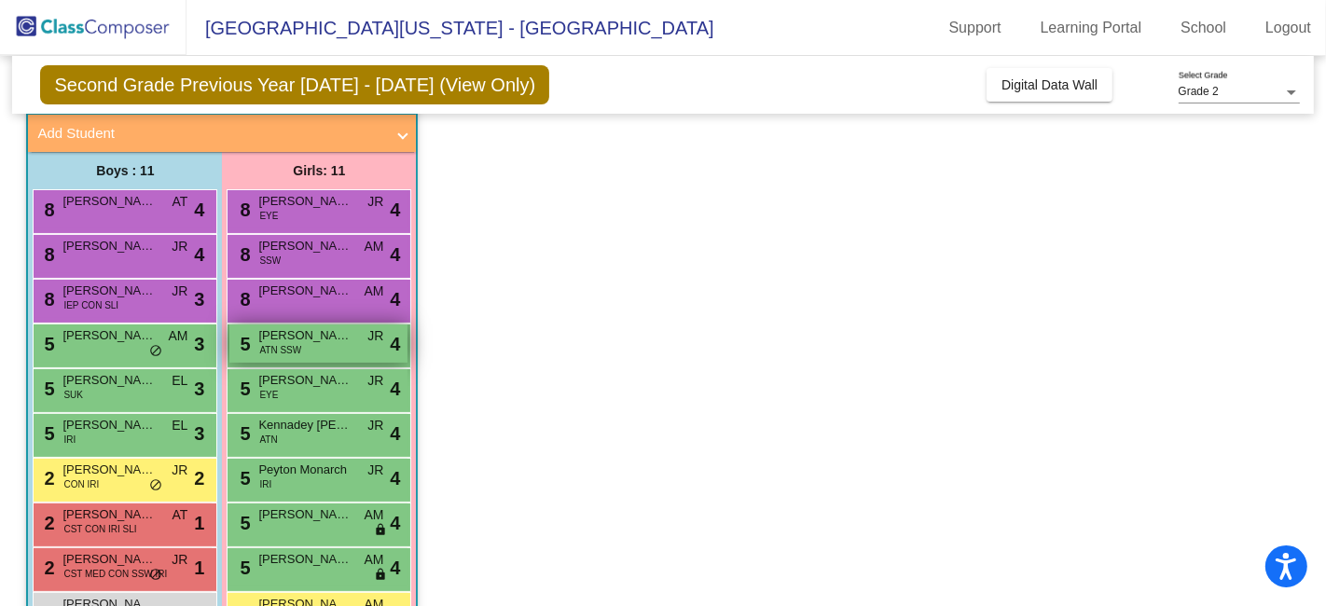
click at [356, 337] on div "5 [PERSON_NAME] ATN SSW JR lock do_not_disturb_alt 4" at bounding box center [318, 344] width 178 height 38
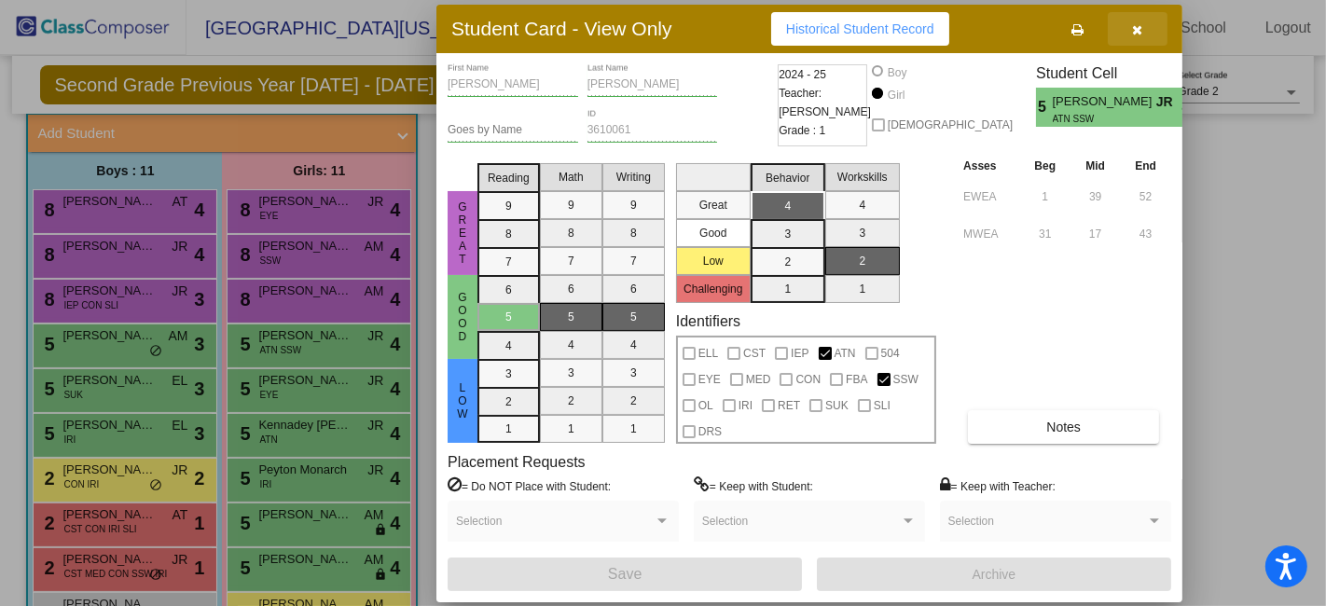
click at [1136, 21] on button "button" at bounding box center [1138, 29] width 60 height 34
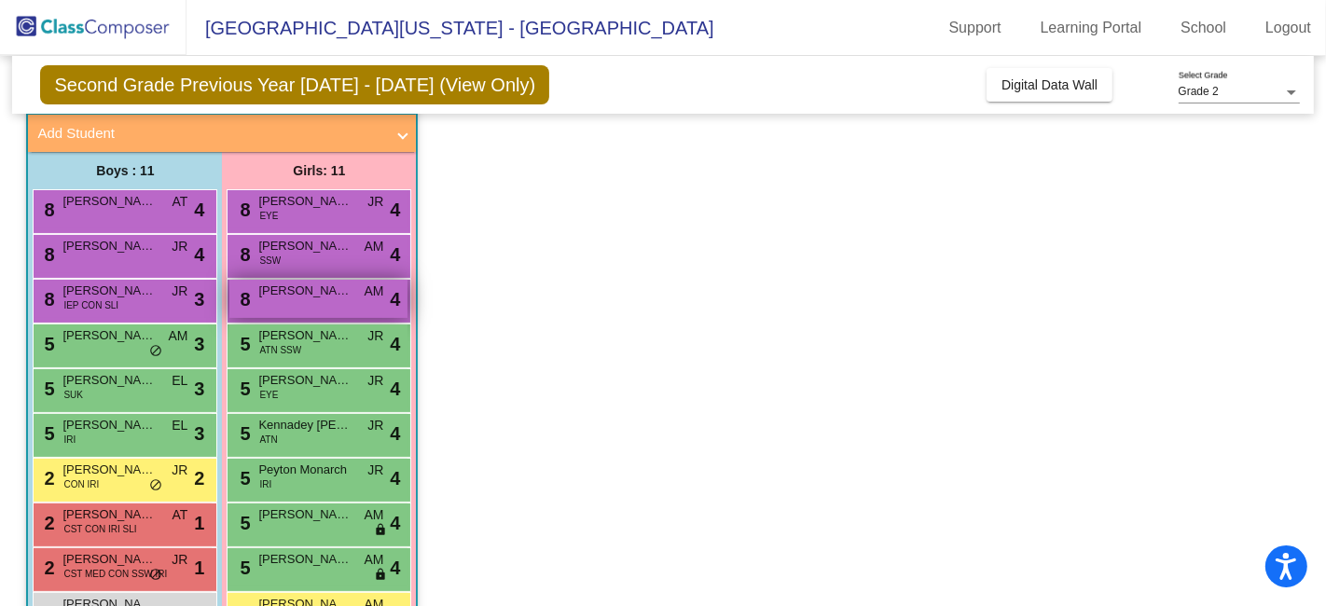
click at [324, 299] on div "8 [PERSON_NAME] [PERSON_NAME] AM lock do_not_disturb_alt 4" at bounding box center [318, 299] width 178 height 38
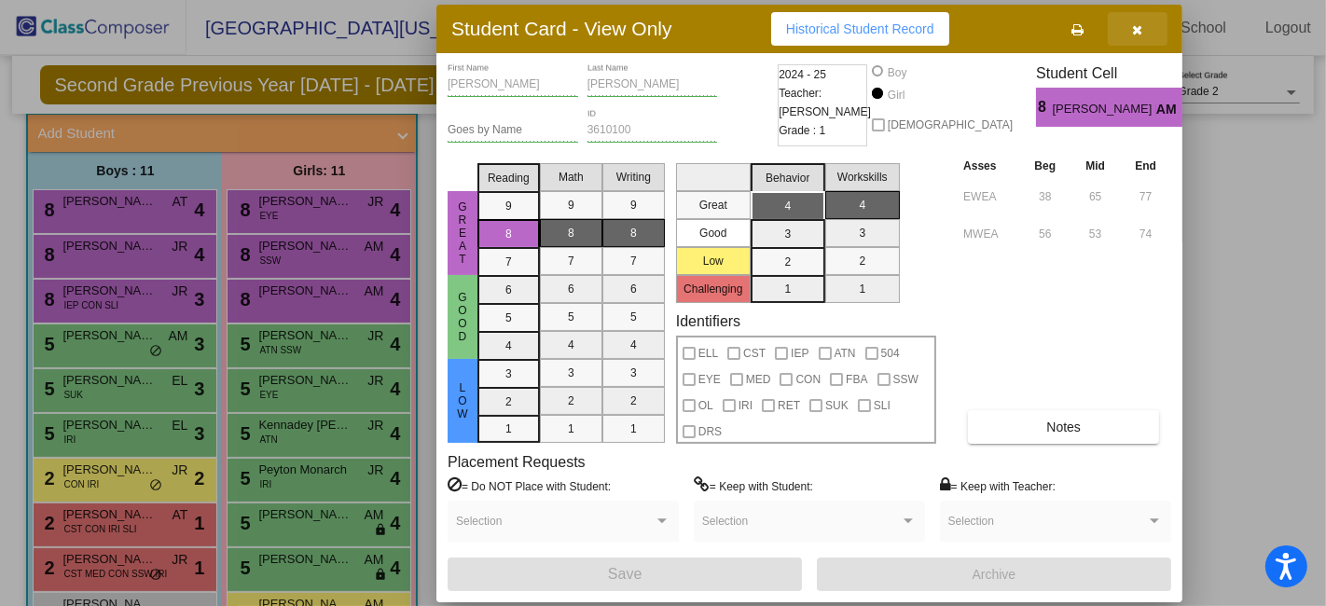
click at [1133, 28] on icon "button" at bounding box center [1138, 29] width 10 height 13
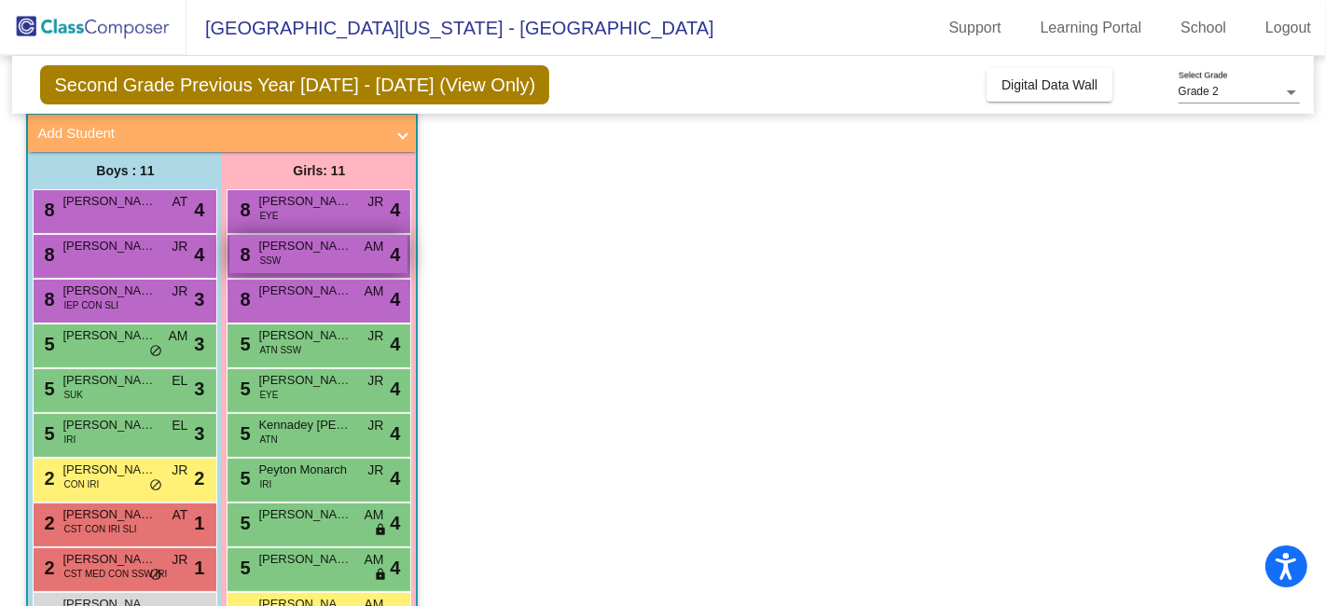
click at [266, 254] on span "SSW" at bounding box center [269, 261] width 21 height 14
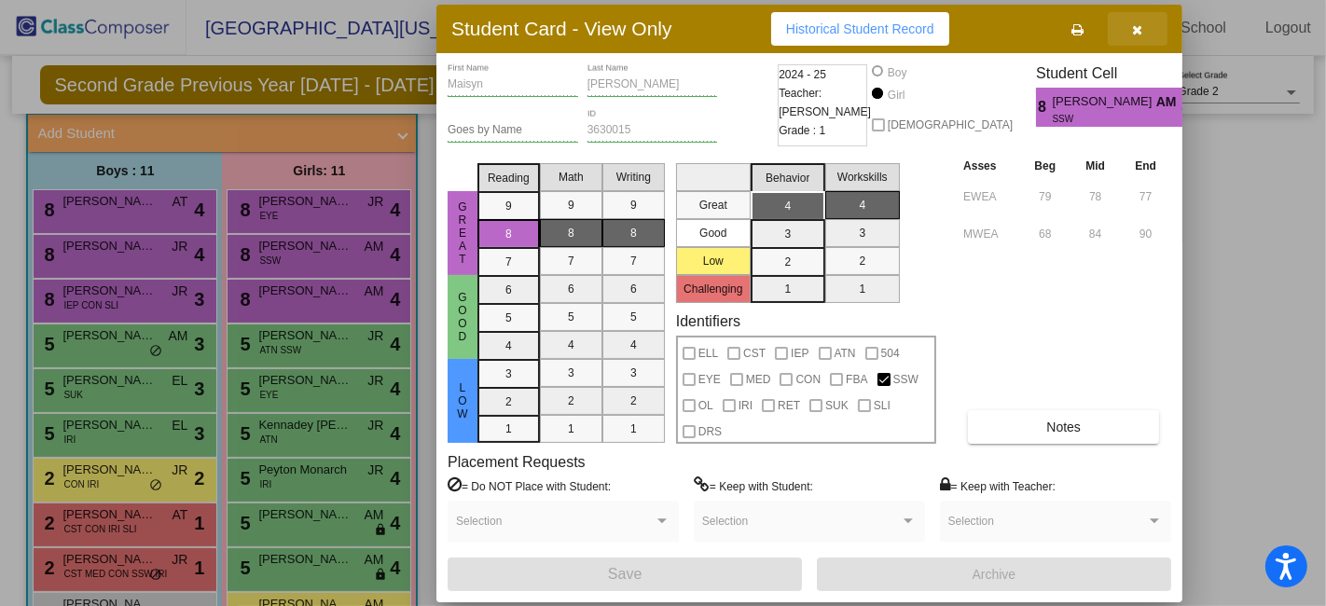
click at [1137, 23] on icon "button" at bounding box center [1138, 29] width 10 height 13
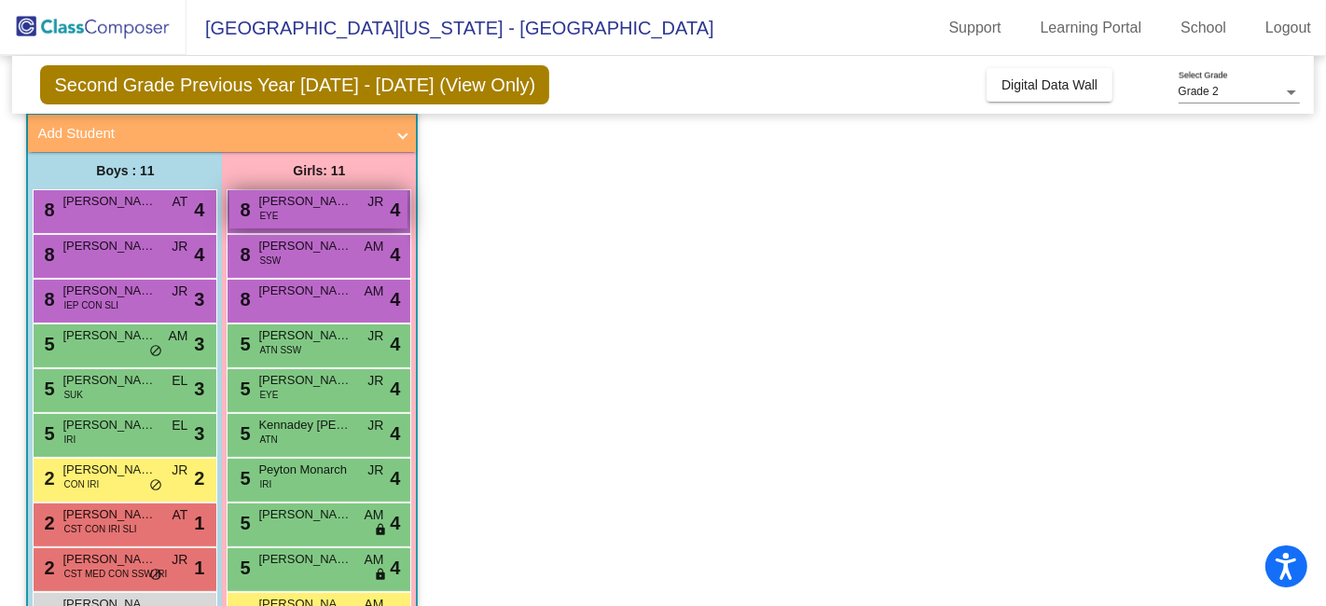
click at [344, 208] on span "[PERSON_NAME] [PERSON_NAME]" at bounding box center [304, 201] width 93 height 19
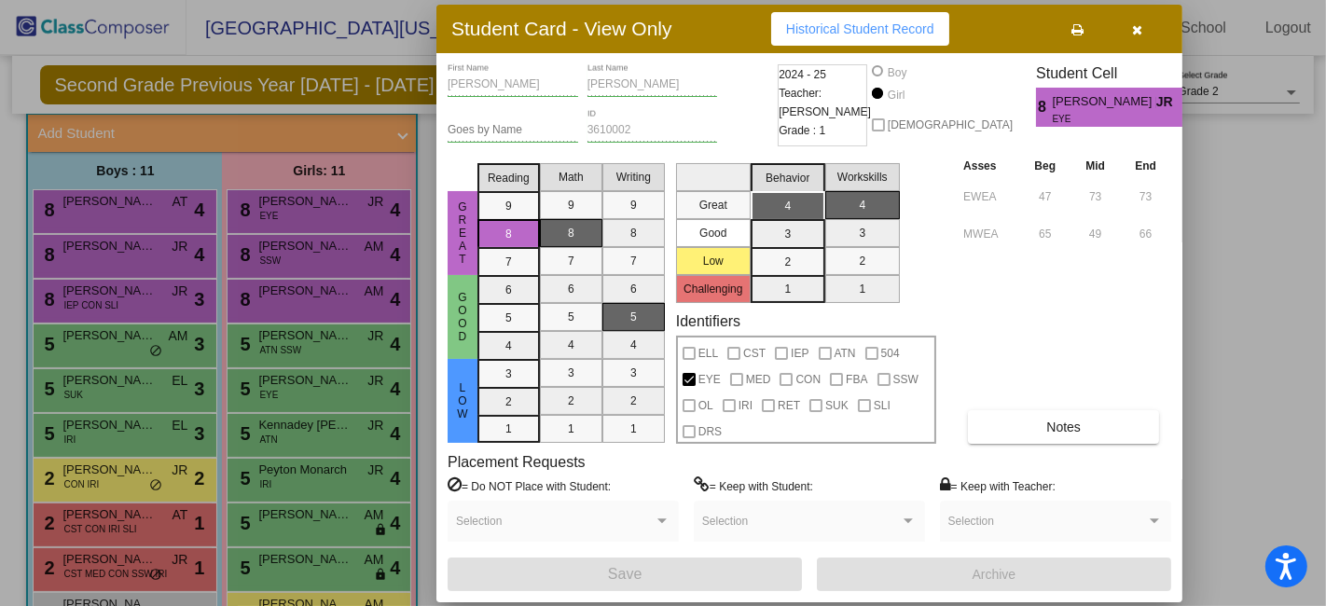
click at [1129, 25] on button "button" at bounding box center [1138, 29] width 60 height 34
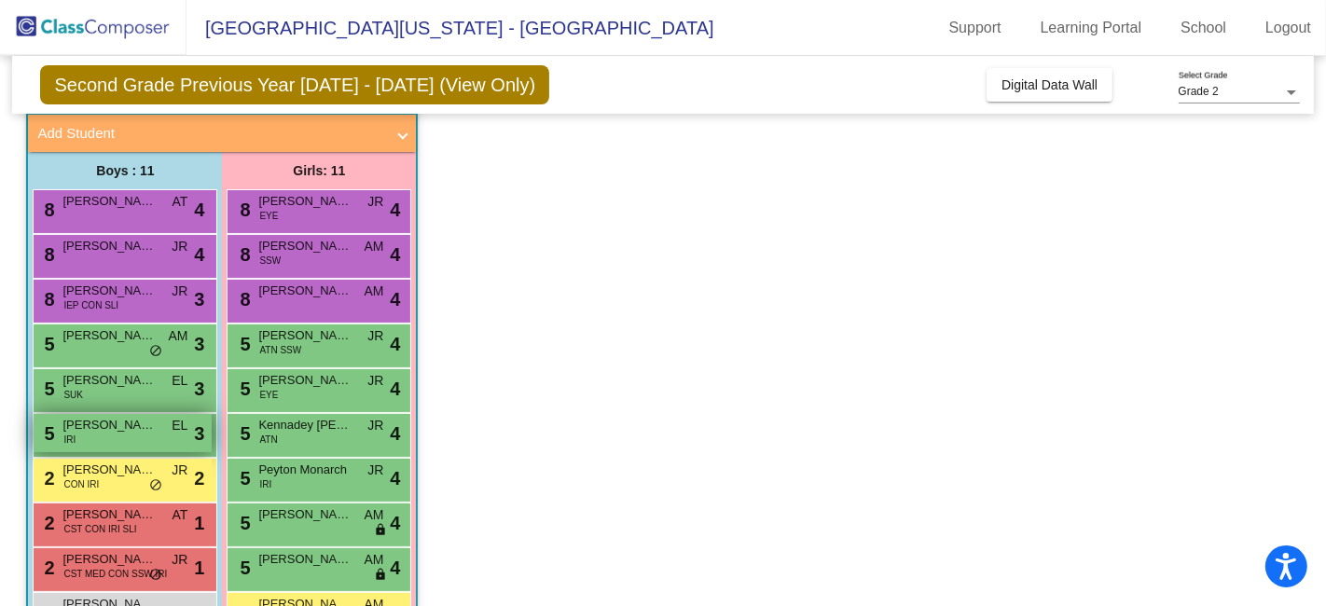
click at [162, 436] on div "5 [PERSON_NAME] IRI EL lock do_not_disturb_alt 3" at bounding box center [123, 433] width 178 height 38
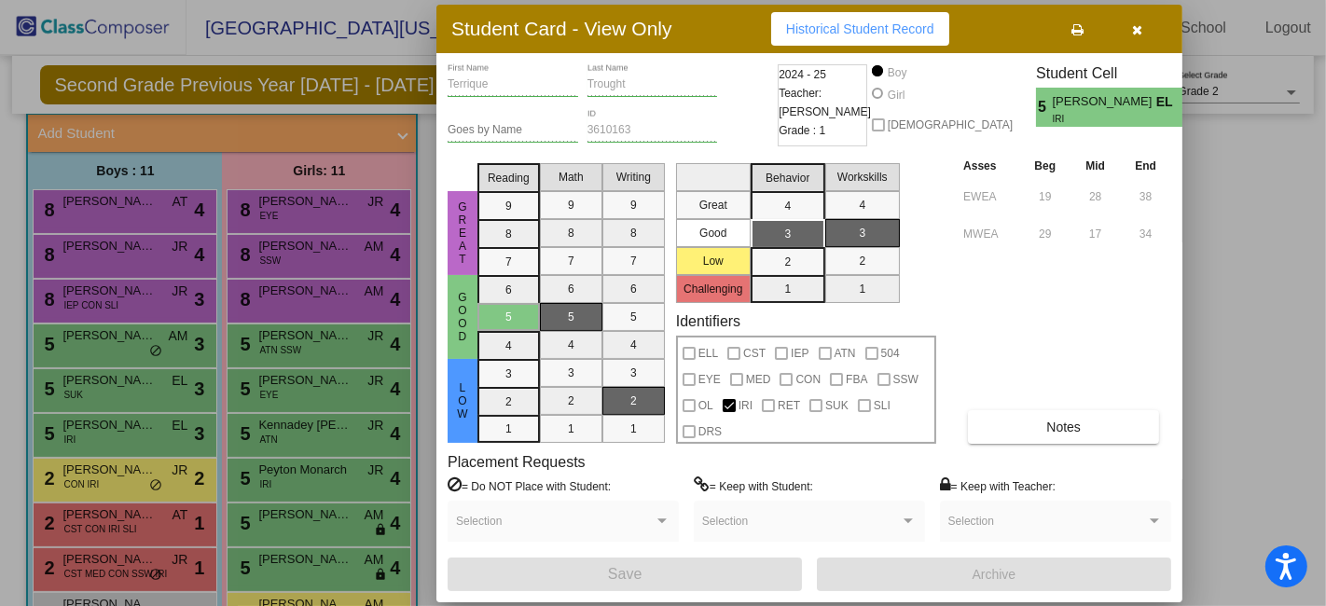
click at [1133, 28] on icon "button" at bounding box center [1138, 29] width 10 height 13
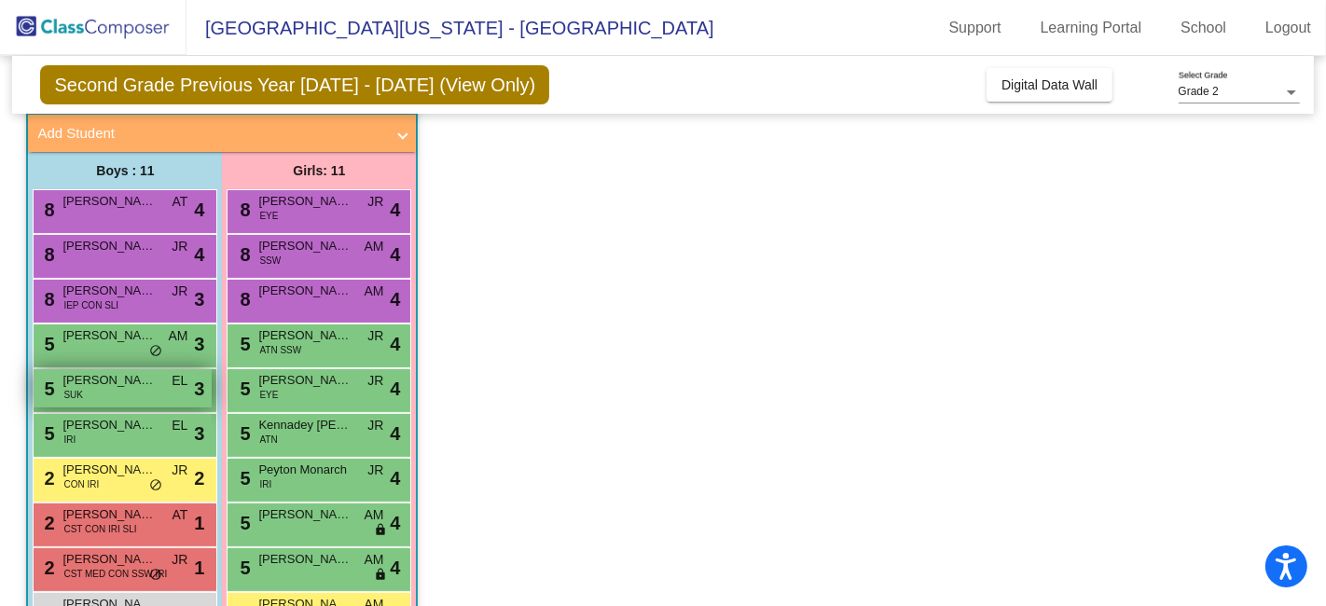
click at [109, 369] on div "5 [PERSON_NAME] SUK EL lock do_not_disturb_alt 3" at bounding box center [123, 388] width 178 height 38
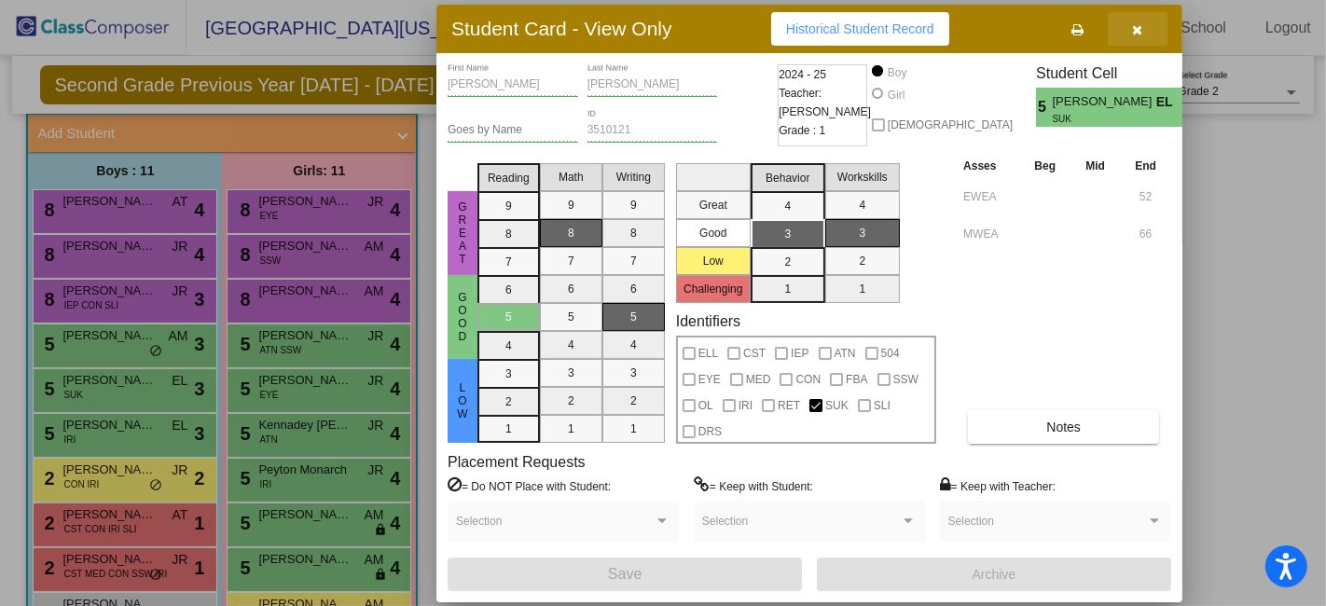
click at [1139, 15] on button "button" at bounding box center [1138, 29] width 60 height 34
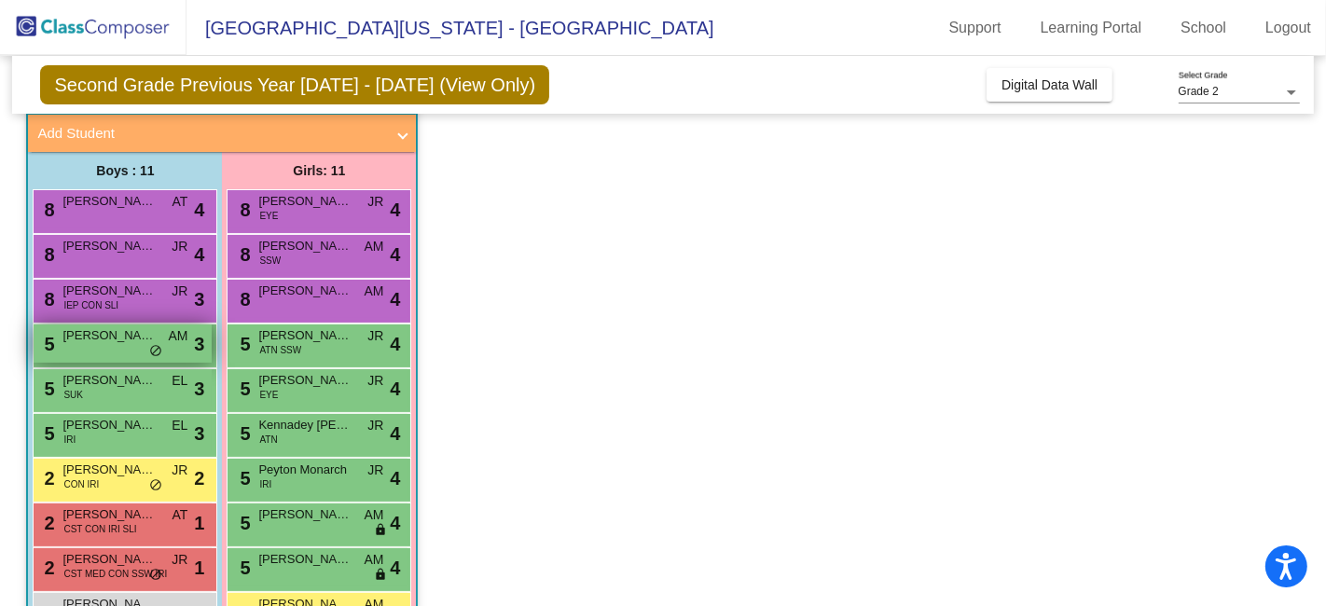
click at [111, 347] on div "5 [PERSON_NAME] AM lock do_not_disturb_alt 3" at bounding box center [123, 344] width 178 height 38
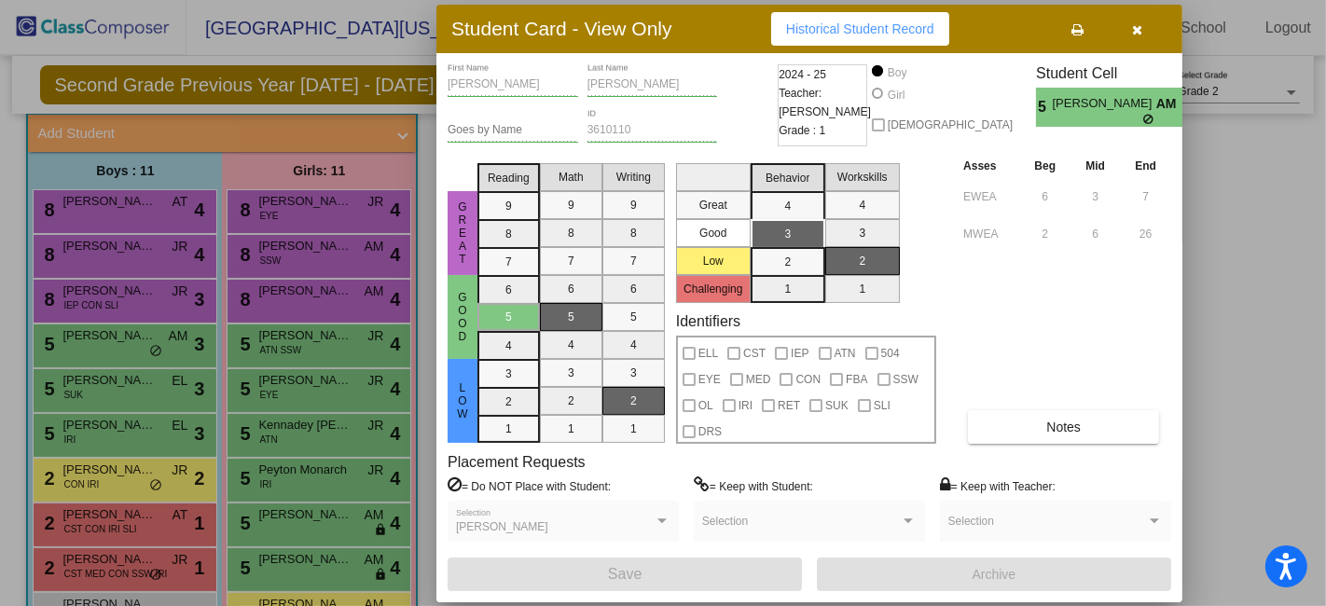
click at [1138, 24] on icon "button" at bounding box center [1138, 29] width 10 height 13
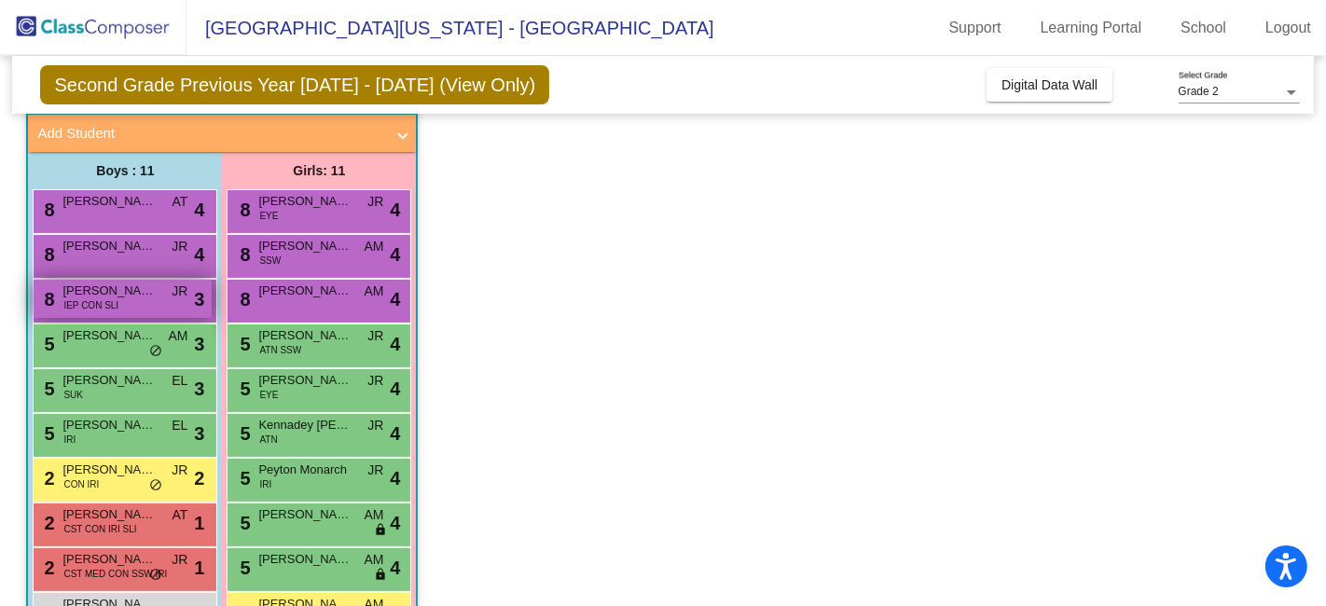
click at [114, 294] on span "[PERSON_NAME]" at bounding box center [108, 291] width 93 height 19
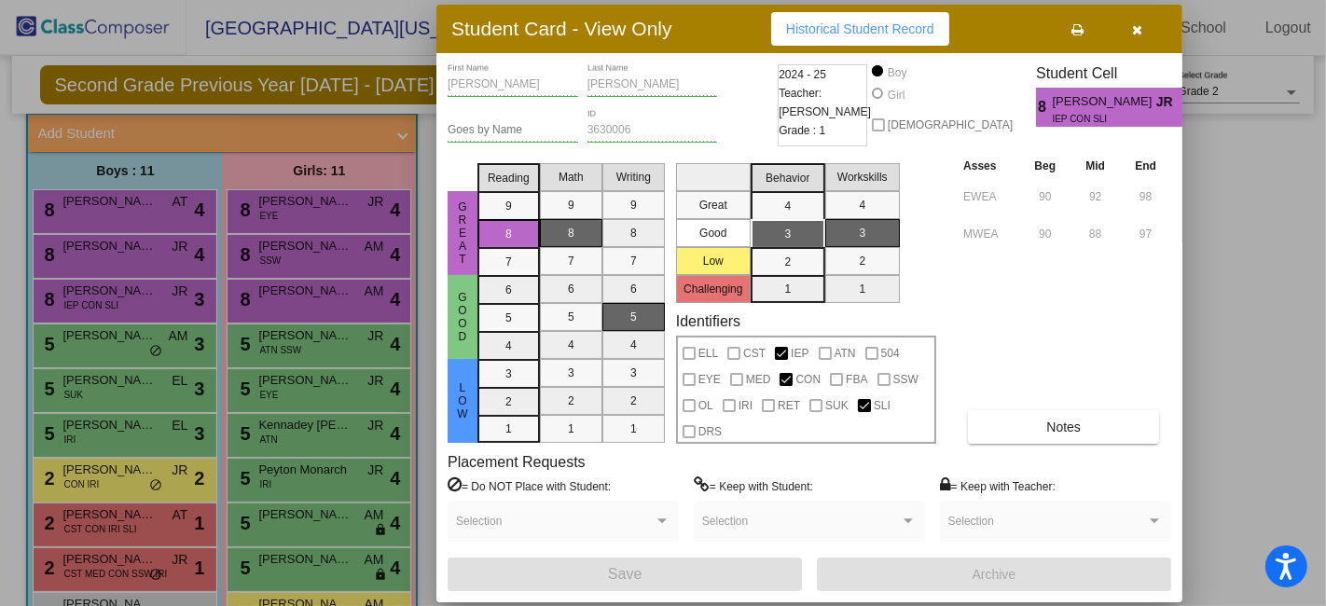
click at [1137, 28] on icon "button" at bounding box center [1138, 29] width 10 height 13
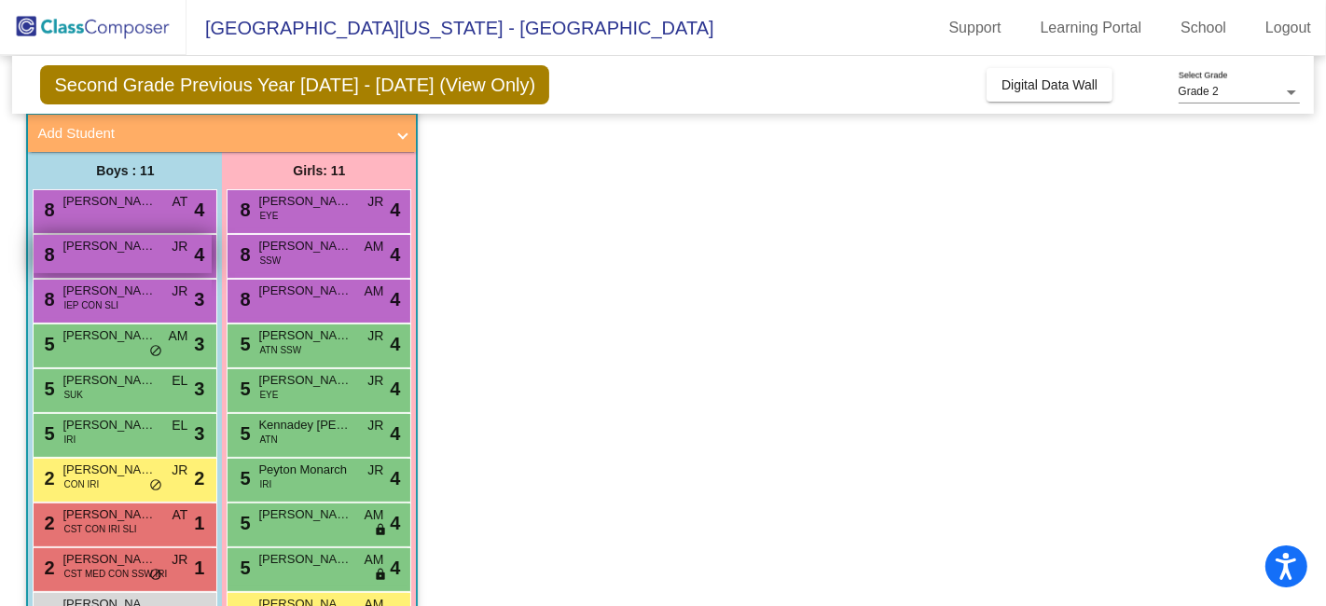
click at [98, 258] on div "8 [PERSON_NAME] lock do_not_disturb_alt 4" at bounding box center [123, 254] width 178 height 38
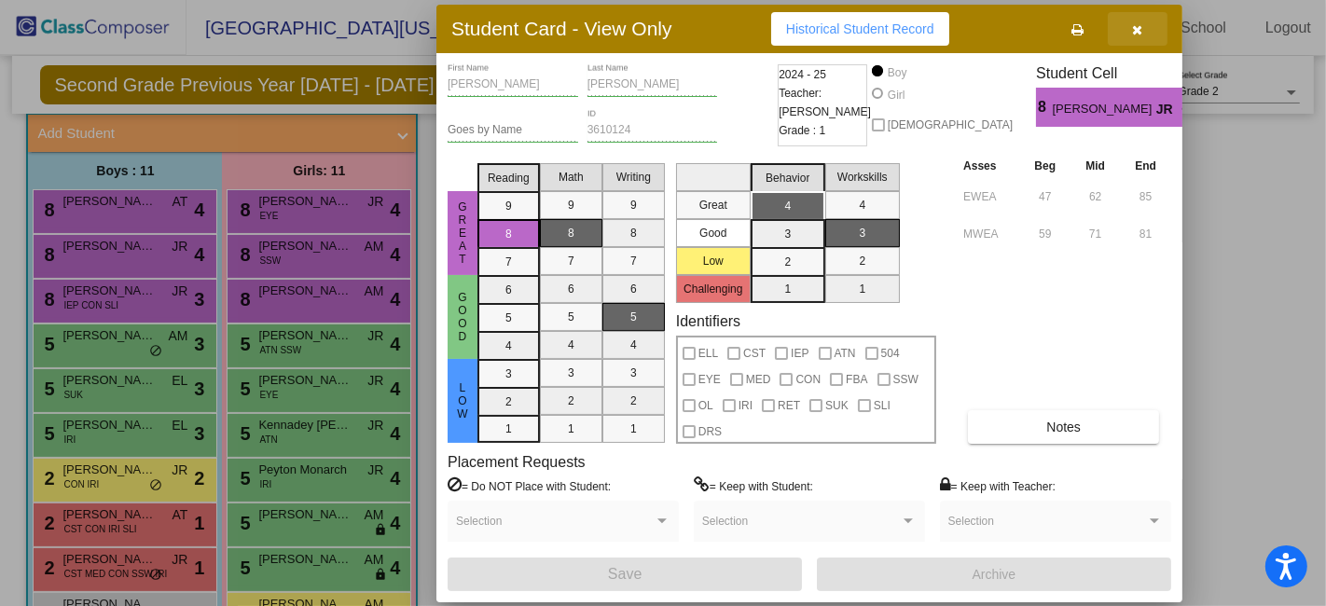
click at [1139, 17] on button "button" at bounding box center [1138, 29] width 60 height 34
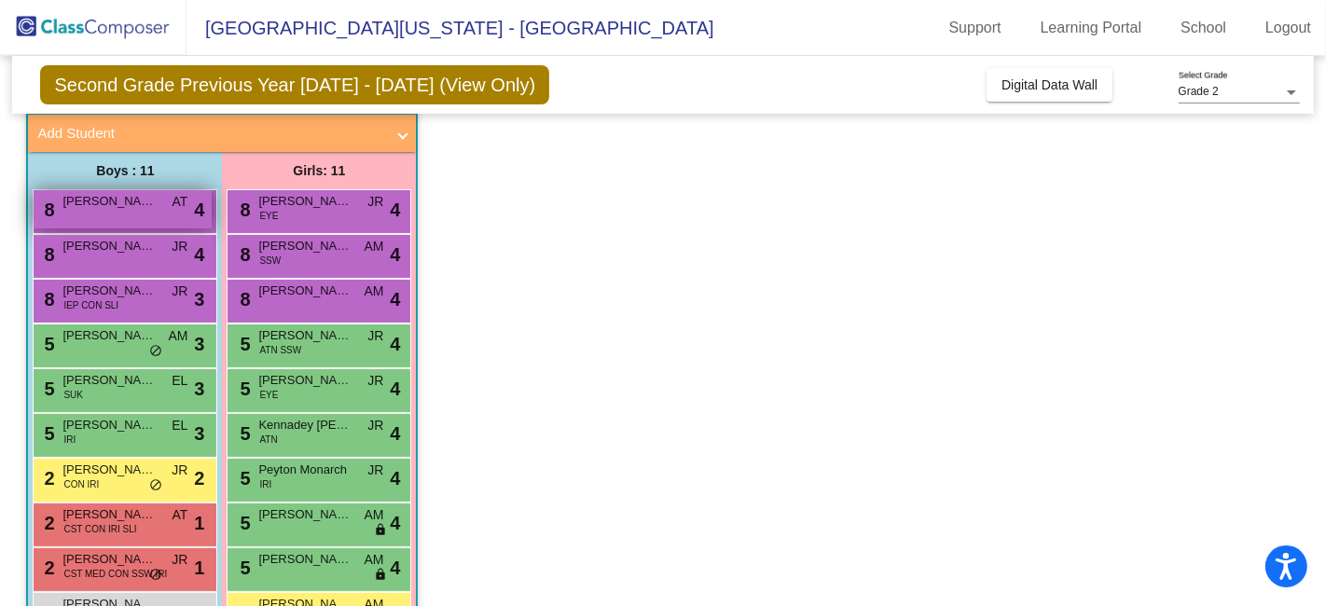
click at [132, 199] on span "[PERSON_NAME]" at bounding box center [108, 201] width 93 height 19
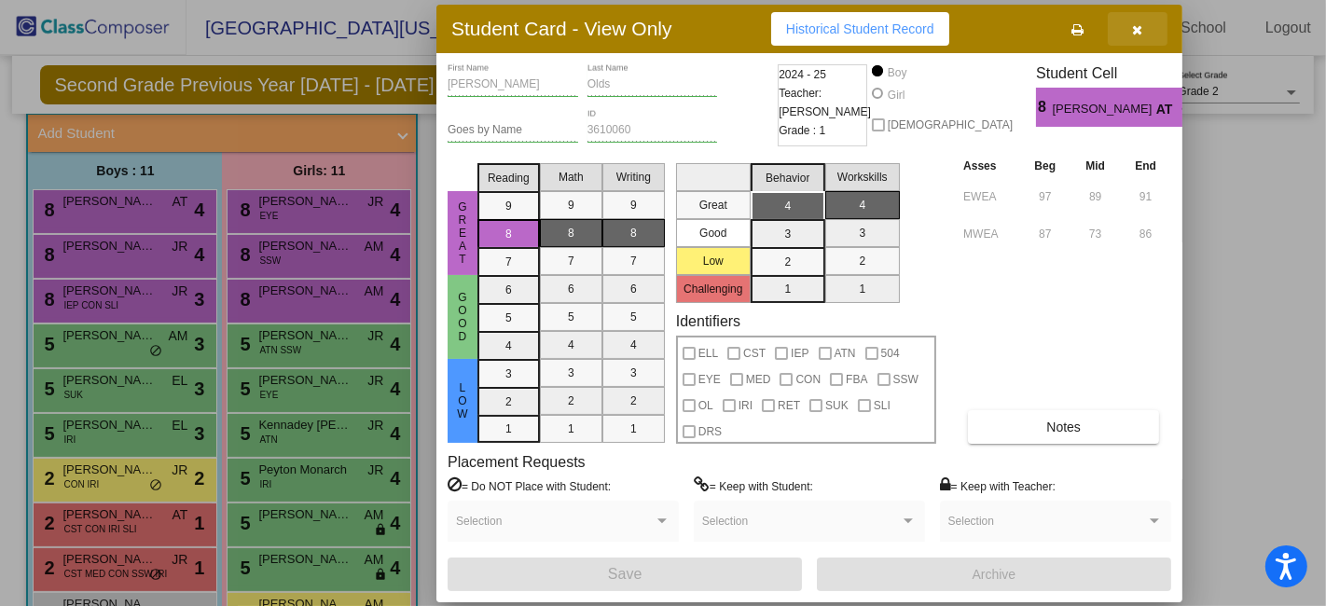
click at [1140, 27] on icon "button" at bounding box center [1138, 29] width 10 height 13
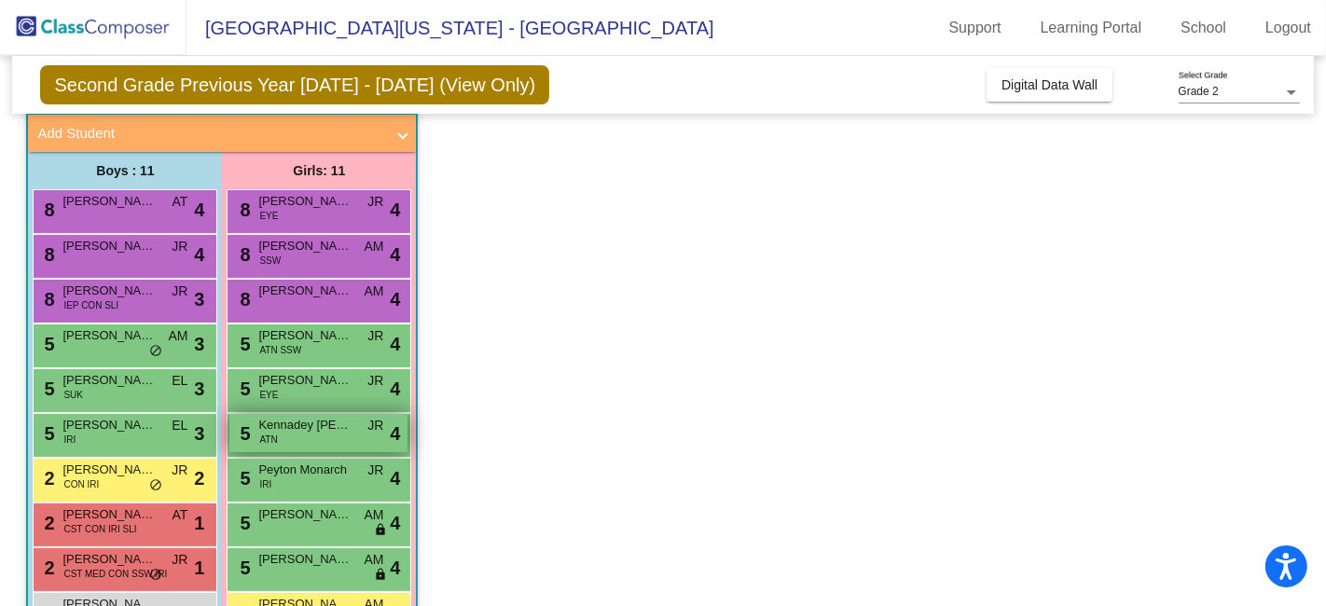
scroll to position [213, 0]
